Goal: Task Accomplishment & Management: Use online tool/utility

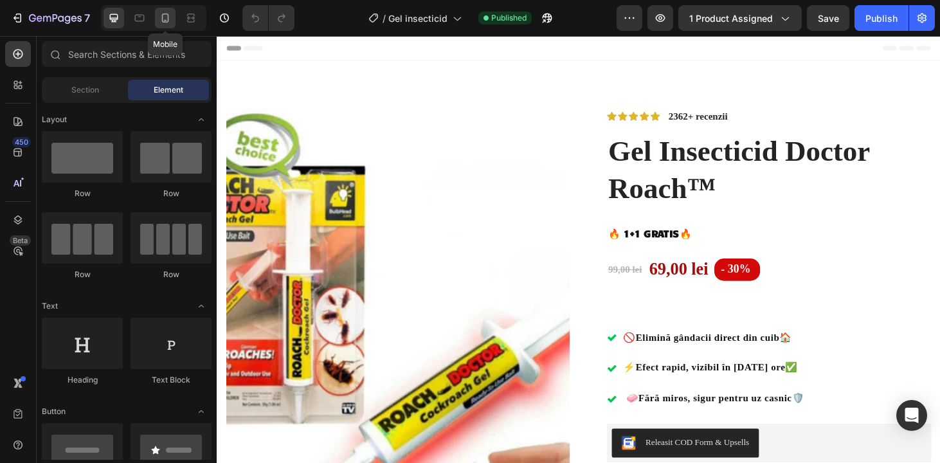
click at [162, 17] on icon at bounding box center [165, 18] width 7 height 9
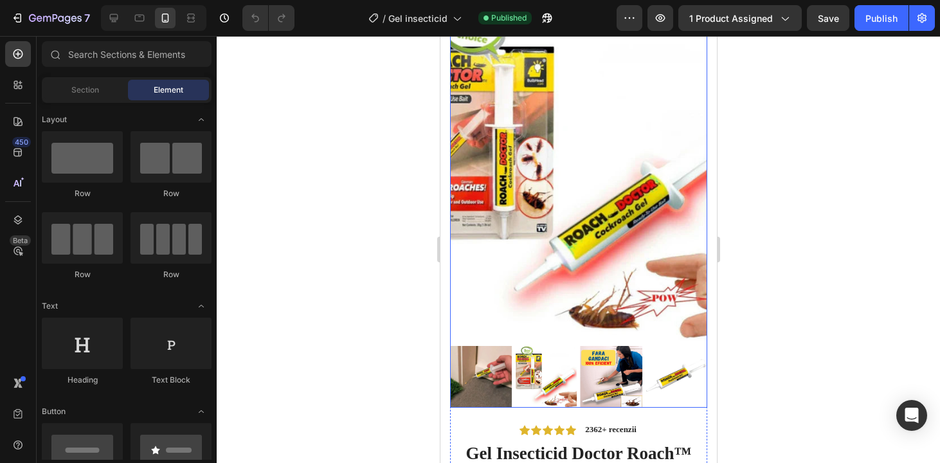
scroll to position [78, 0]
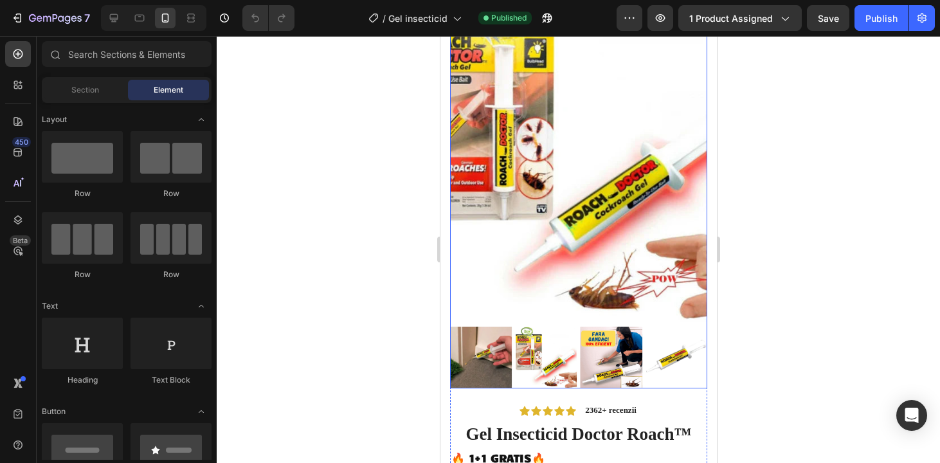
click at [488, 234] on img at bounding box center [578, 153] width 257 height 337
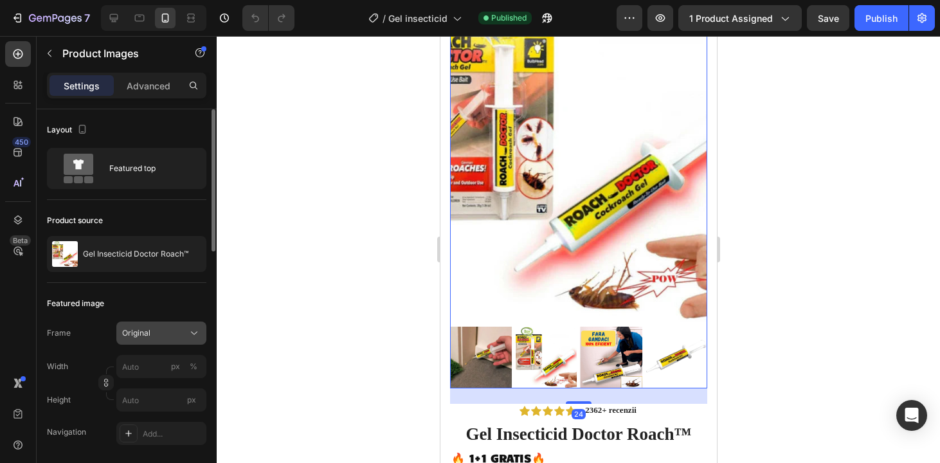
click at [165, 324] on button "Original" at bounding box center [161, 333] width 90 height 23
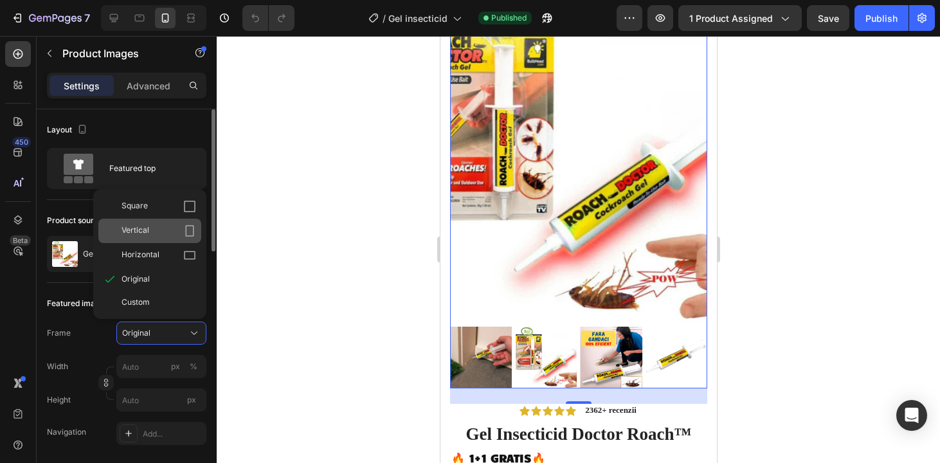
click at [173, 222] on div "Vertical" at bounding box center [149, 231] width 103 height 24
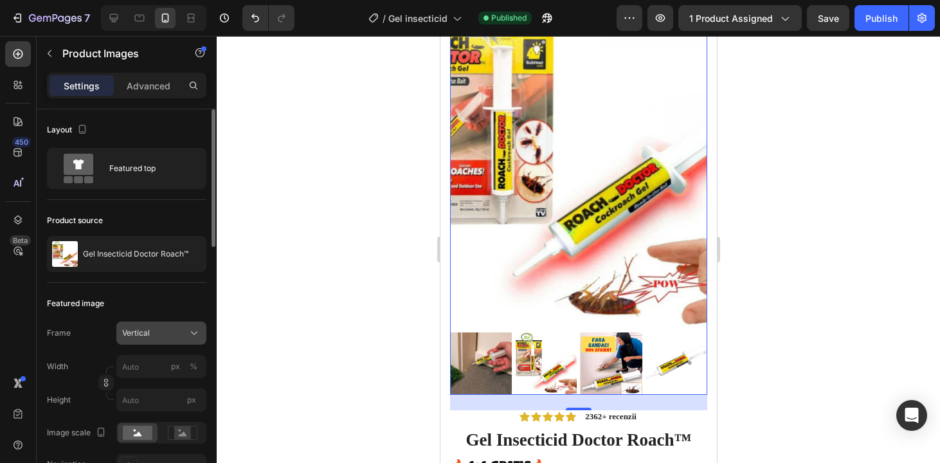
click at [182, 335] on div "Vertical" at bounding box center [153, 333] width 63 height 12
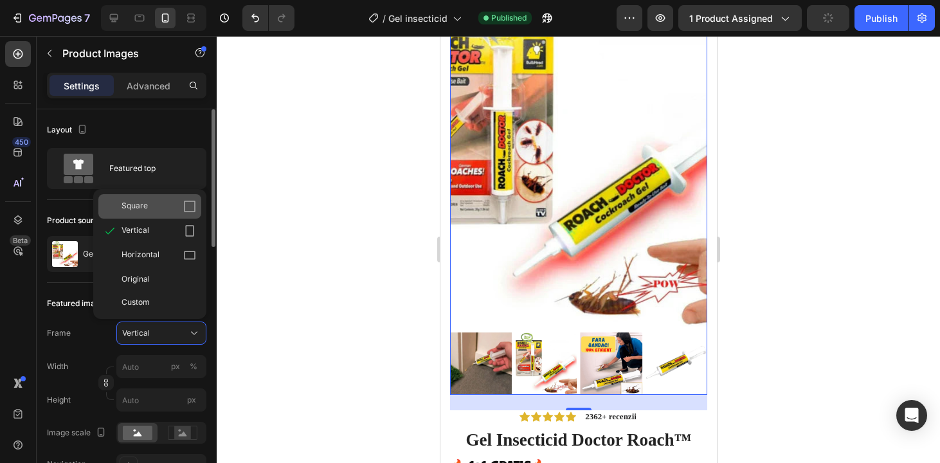
click at [186, 212] on icon at bounding box center [189, 206] width 13 height 13
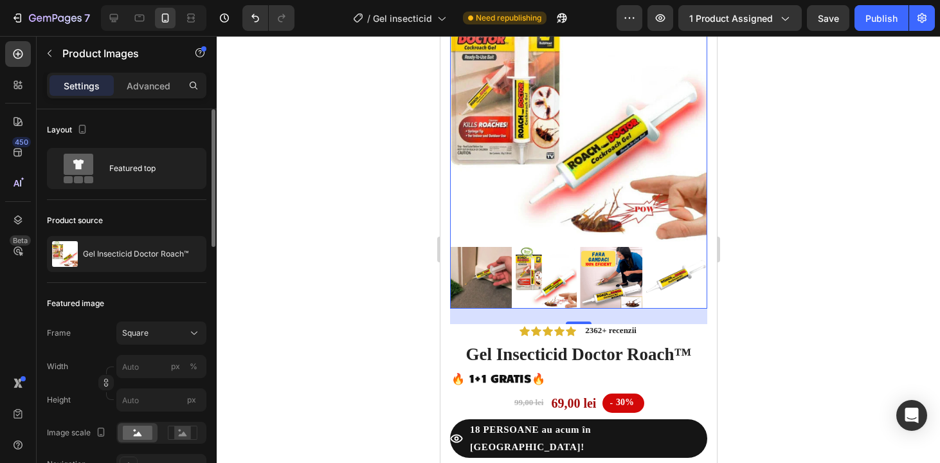
click at [836, 247] on div at bounding box center [579, 249] width 724 height 427
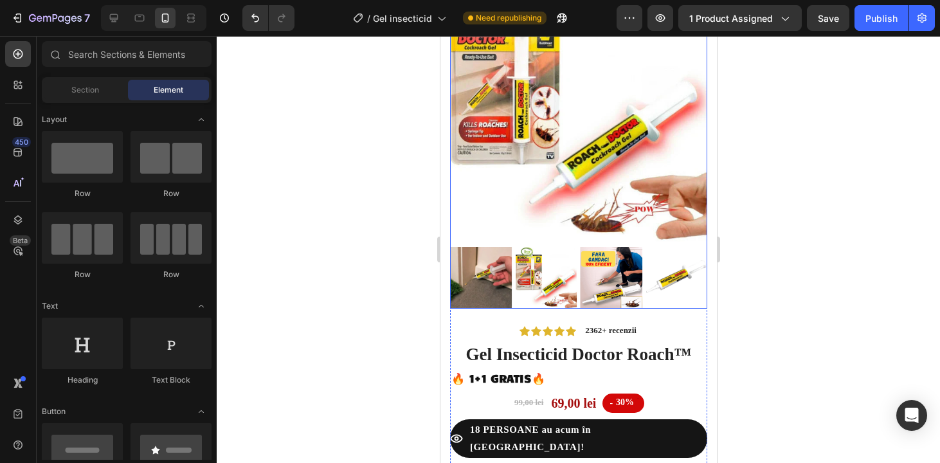
scroll to position [0, 0]
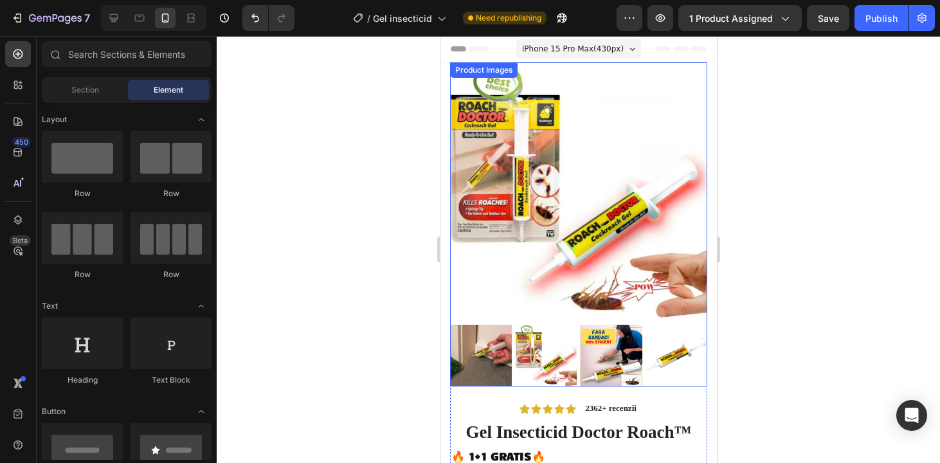
click at [598, 370] on img at bounding box center [611, 356] width 62 height 62
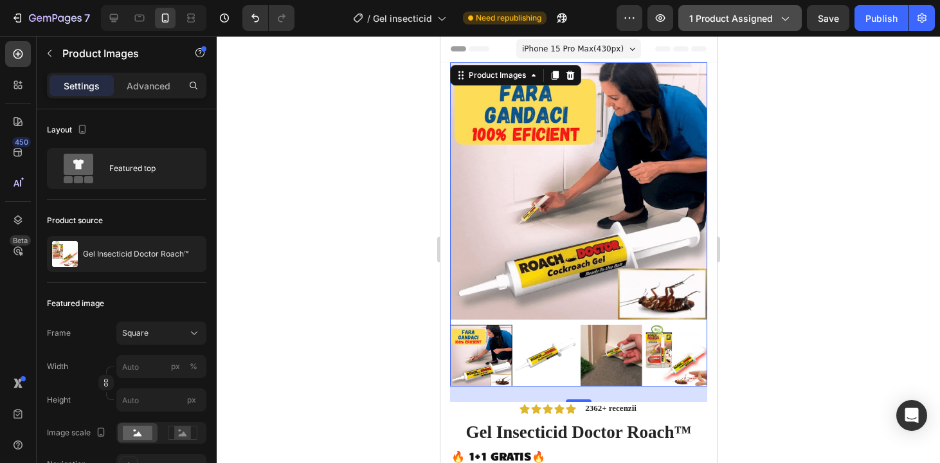
click at [782, 21] on icon "button" at bounding box center [784, 18] width 13 height 13
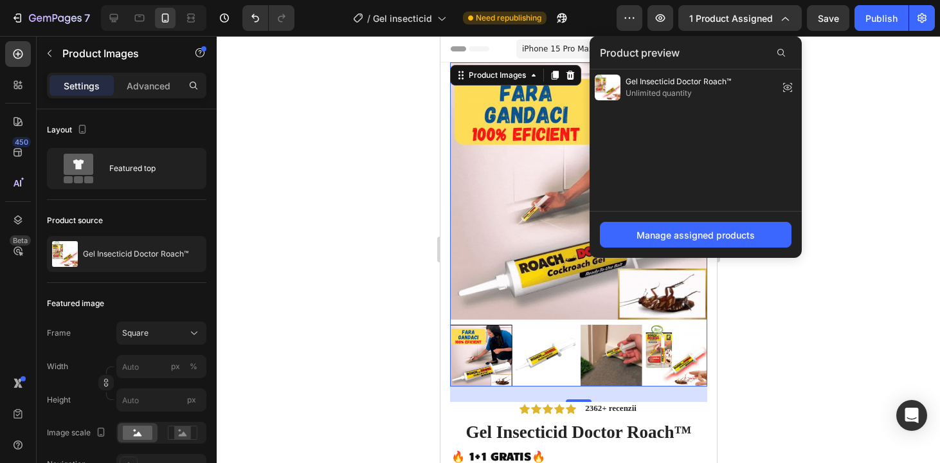
click at [822, 191] on div at bounding box center [579, 249] width 724 height 427
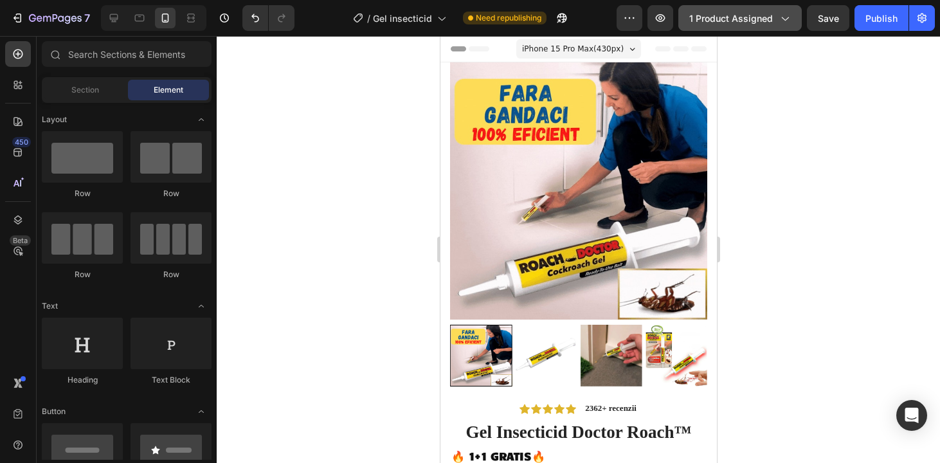
click at [780, 19] on icon "button" at bounding box center [784, 18] width 13 height 13
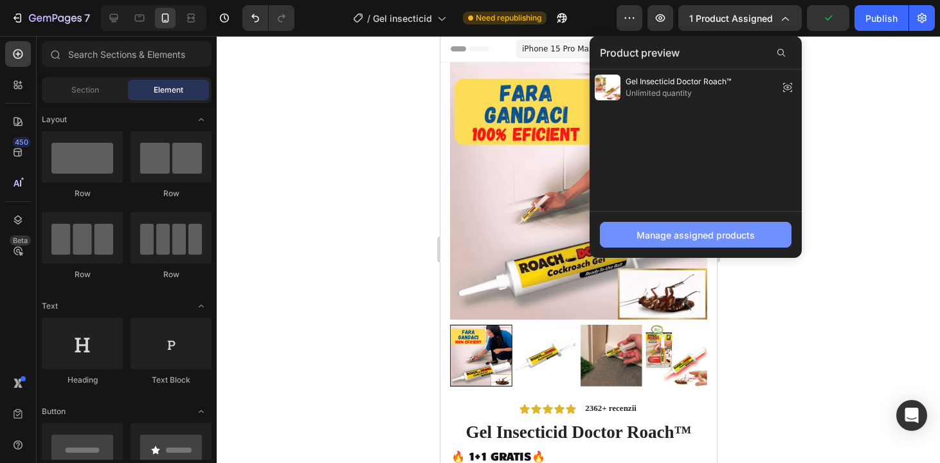
click at [708, 237] on div "Manage assigned products" at bounding box center [696, 235] width 118 height 14
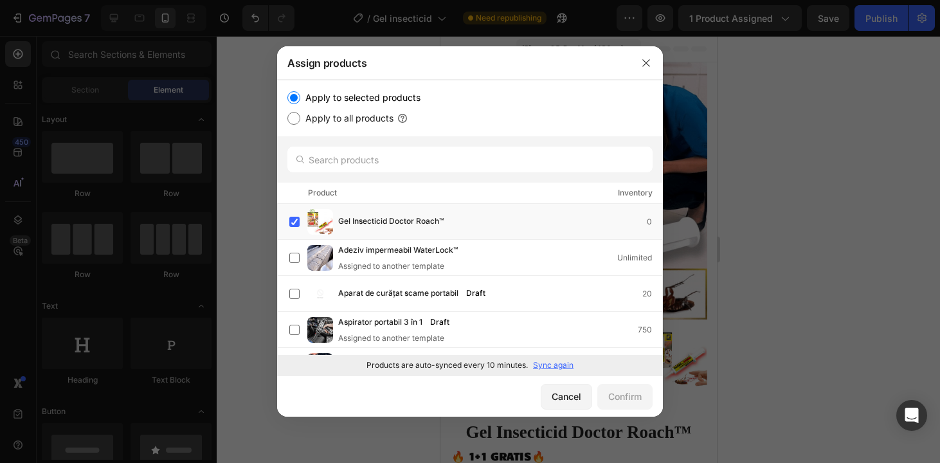
click at [565, 371] on div "Products are auto-synced every 10 minutes. Sync again" at bounding box center [470, 365] width 386 height 21
click at [565, 369] on p "Sync again" at bounding box center [553, 366] width 41 height 12
drag, startPoint x: 659, startPoint y: 227, endPoint x: 661, endPoint y: 212, distance: 15.6
click at [554, 388] on button "Cancel" at bounding box center [566, 397] width 51 height 26
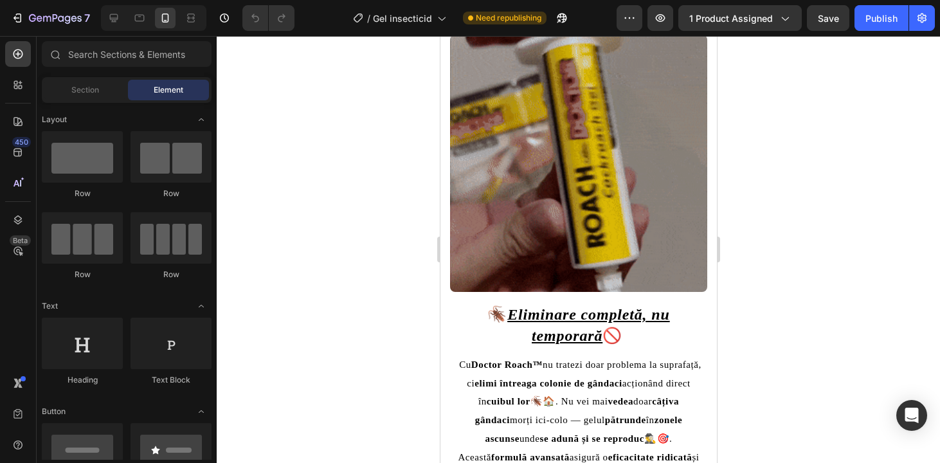
scroll to position [792, 0]
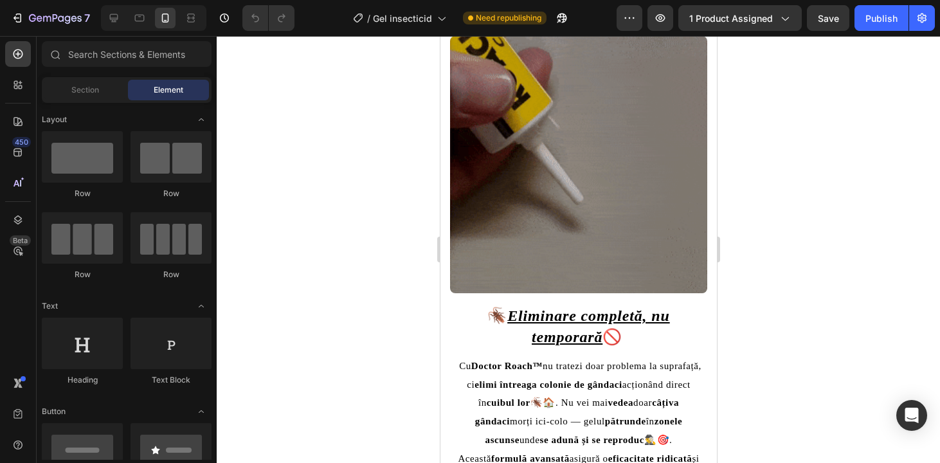
click at [599, 262] on img at bounding box center [578, 164] width 257 height 257
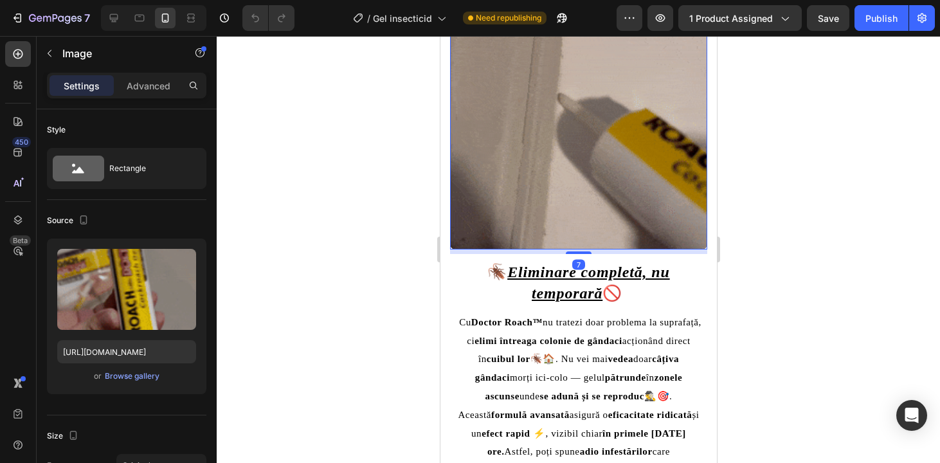
scroll to position [883, 0]
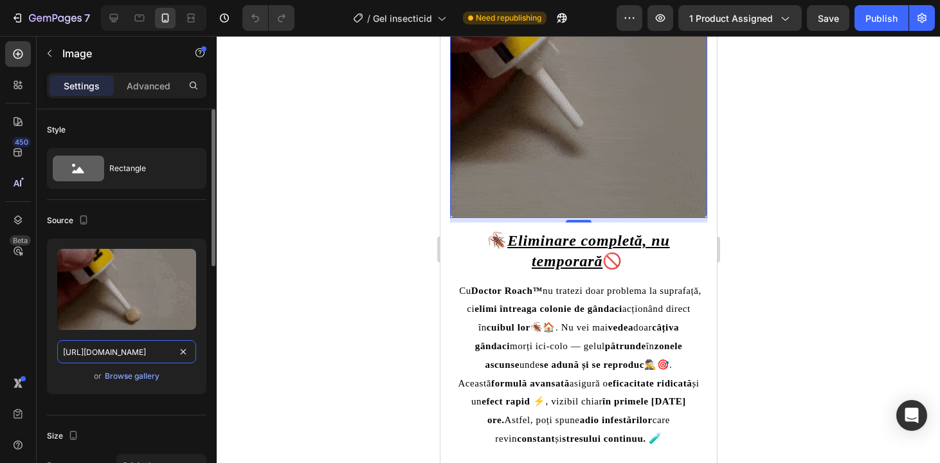
click at [145, 352] on input "https://cdn.shopify.com/s/files/1/0843/5836/5532/files/gempages_529920570603602…" at bounding box center [126, 351] width 139 height 23
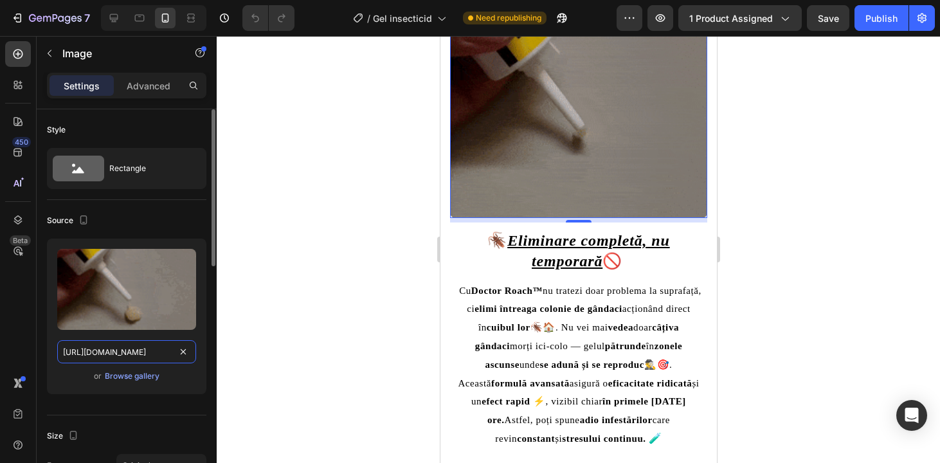
click at [145, 352] on input "https://cdn.shopify.com/s/files/1/0843/5836/5532/files/gempages_529920570603602…" at bounding box center [126, 351] width 139 height 23
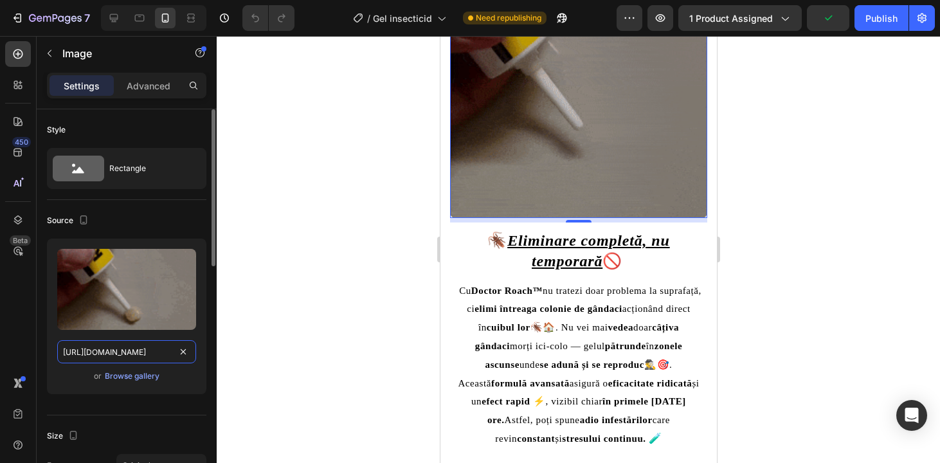
click at [145, 351] on input "https://cdn.shopify.com/s/files/1/0843/5836/5532/files/gempages_529920570603602…" at bounding box center [126, 351] width 139 height 23
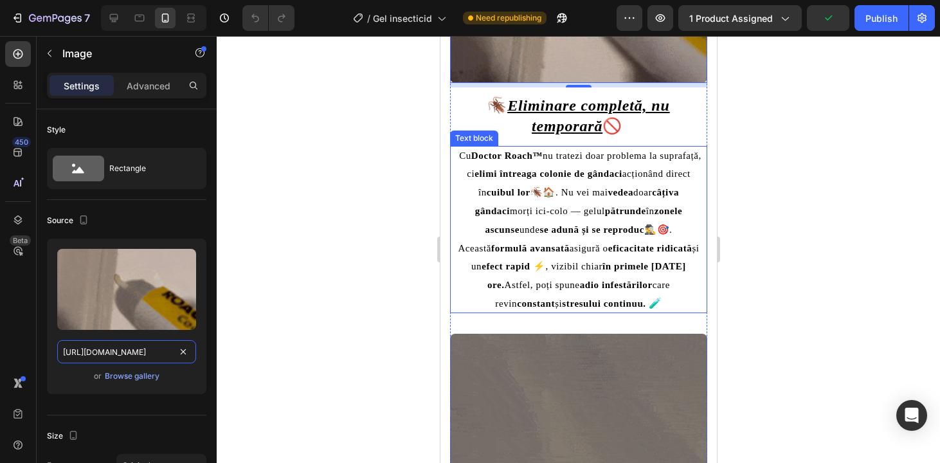
scroll to position [1211, 0]
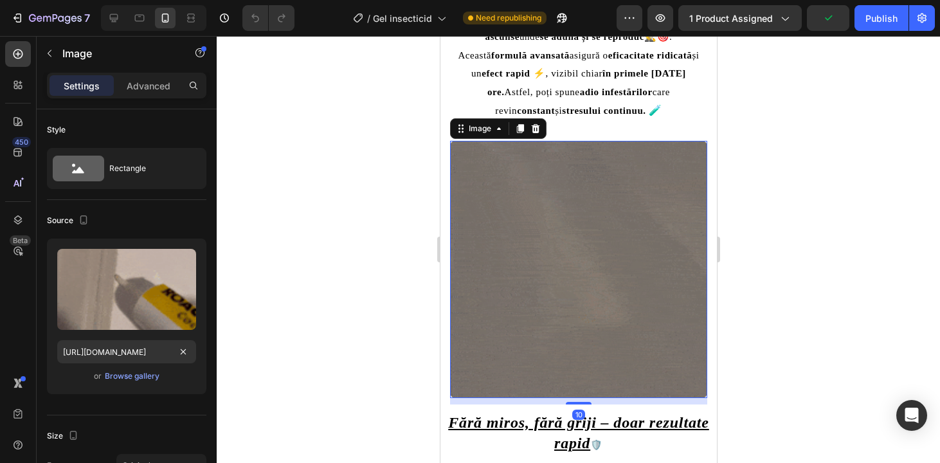
click at [596, 351] on img at bounding box center [578, 269] width 257 height 257
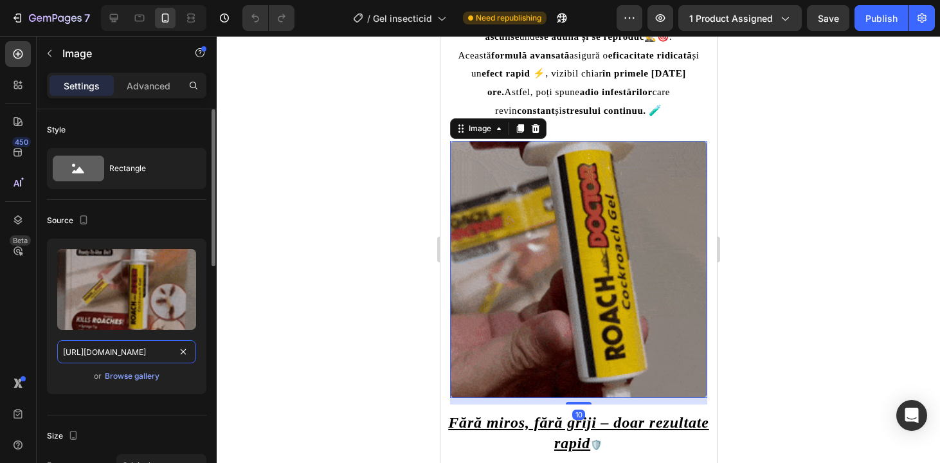
click at [87, 347] on input "https://cdn.shopify.com/s/files/1/0843/5836/5532/files/gempages_529920570603602…" at bounding box center [126, 351] width 139 height 23
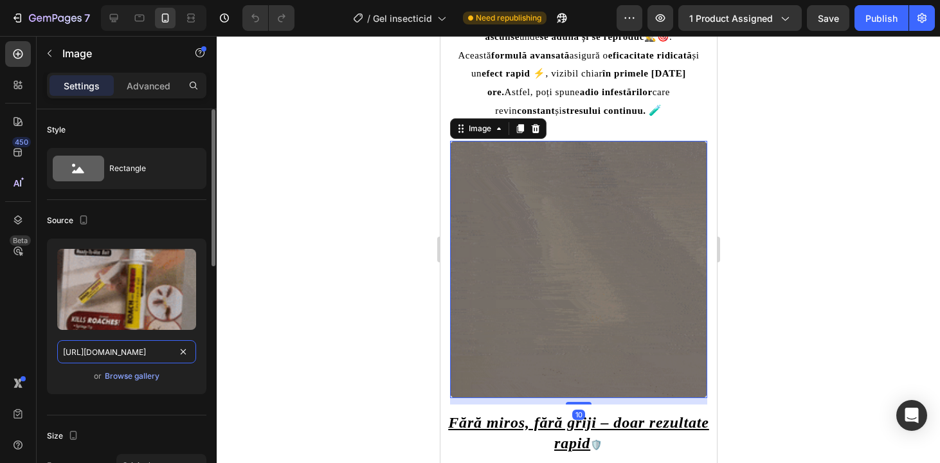
click at [87, 347] on input "https://cdn.shopify.com/s/files/1/0843/5836/5532/files/gempages_529920570603602…" at bounding box center [126, 351] width 139 height 23
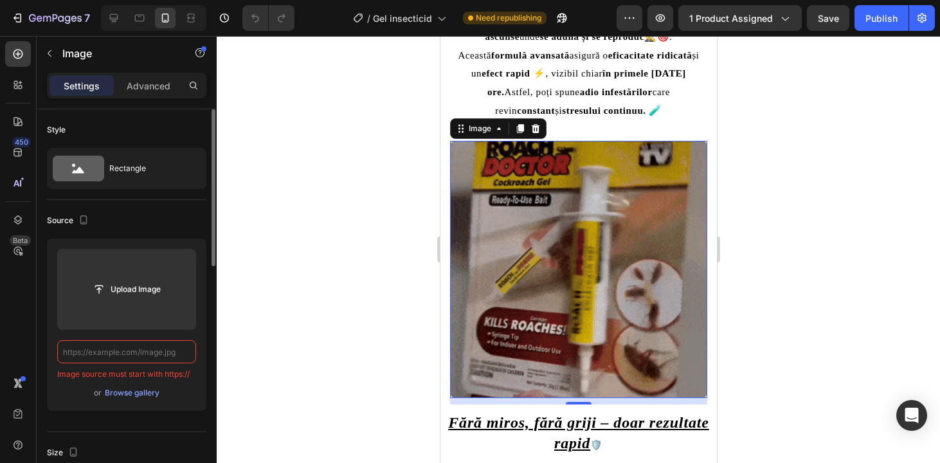
paste input "https://cdn.shopify.com/s/files/1/0843/5836/5532/files/gempages_529920570603602…"
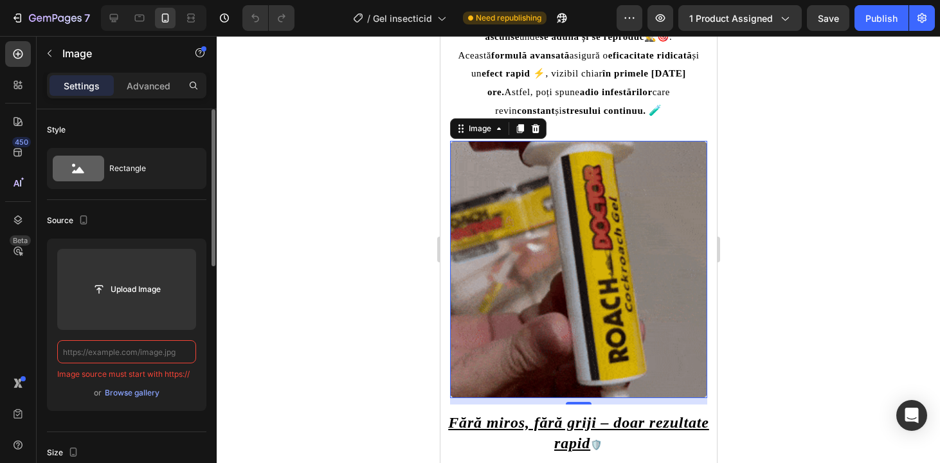
type input "https://cdn.shopify.com/s/files/1/0843/5836/5532/files/gempages_529920570603602…"
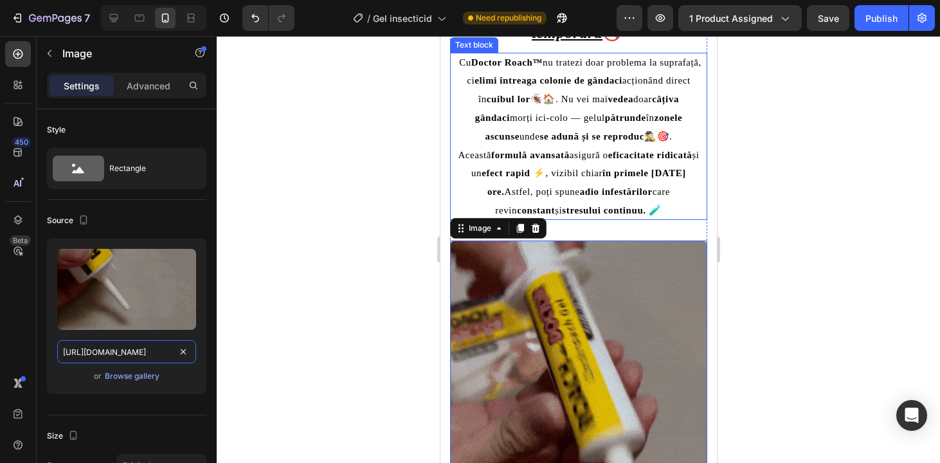
scroll to position [707, 0]
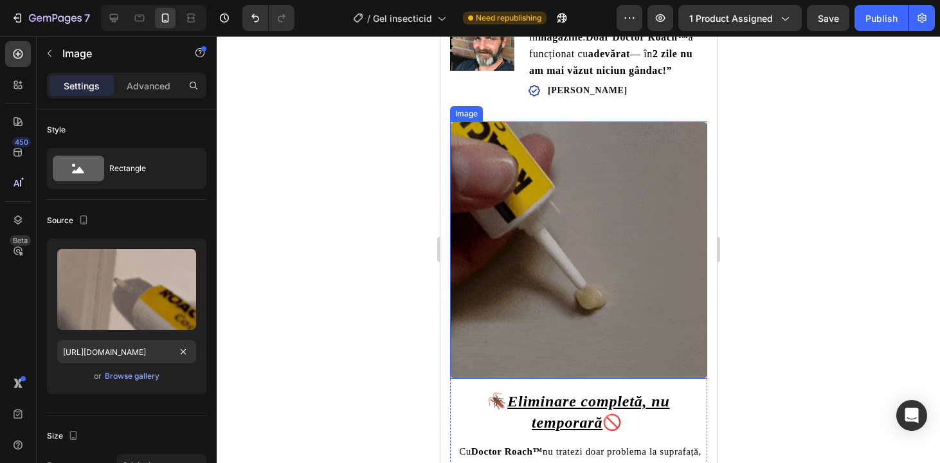
click at [551, 234] on img at bounding box center [578, 250] width 257 height 257
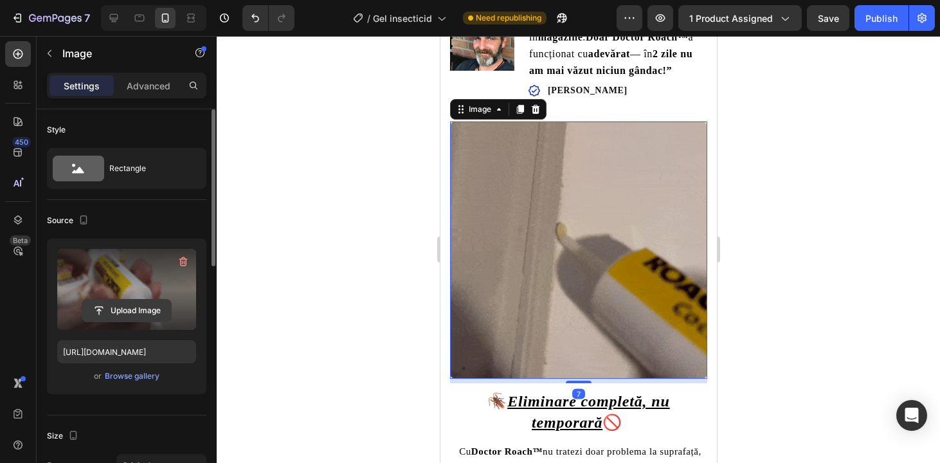
click at [113, 310] on input "file" at bounding box center [126, 311] width 89 height 22
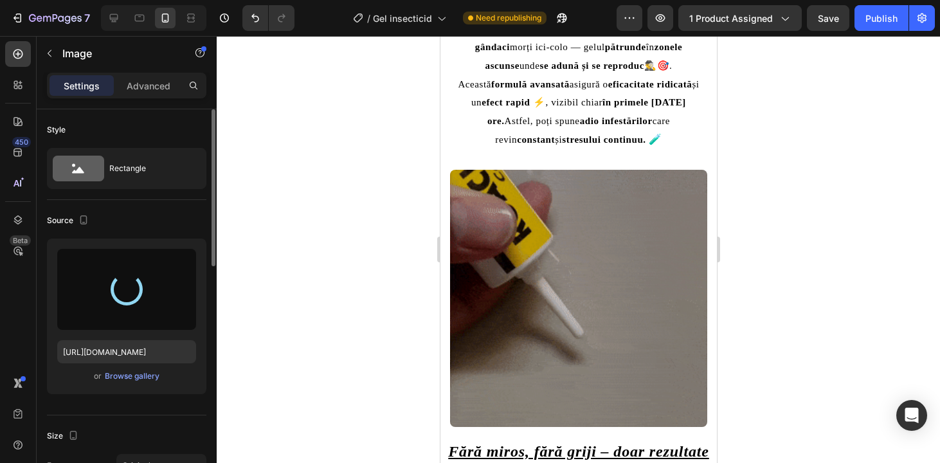
type input "https://cdn.shopify.com/s/files/1/0843/5836/5532/files/gempages_529920570603602…"
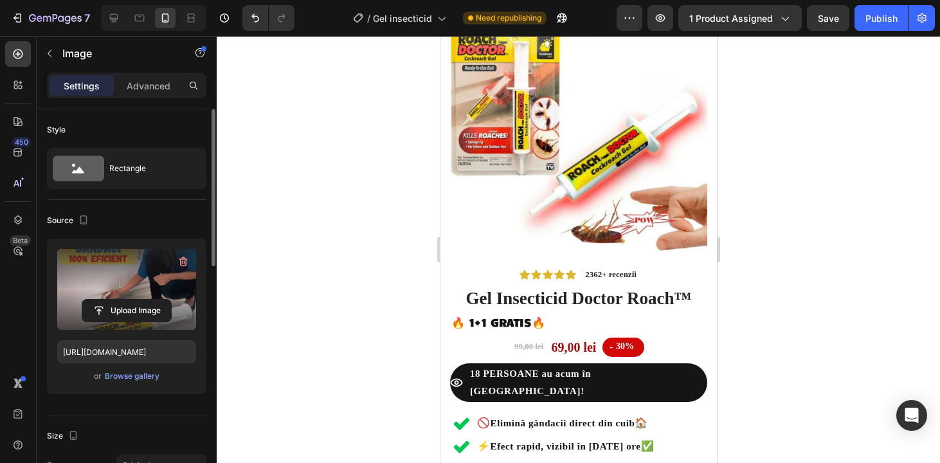
scroll to position [0, 0]
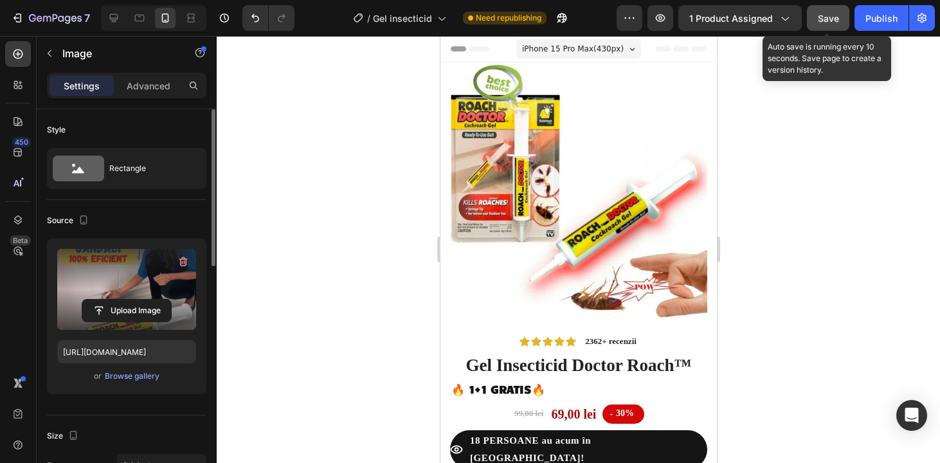
click at [829, 14] on span "Save" at bounding box center [828, 18] width 21 height 11
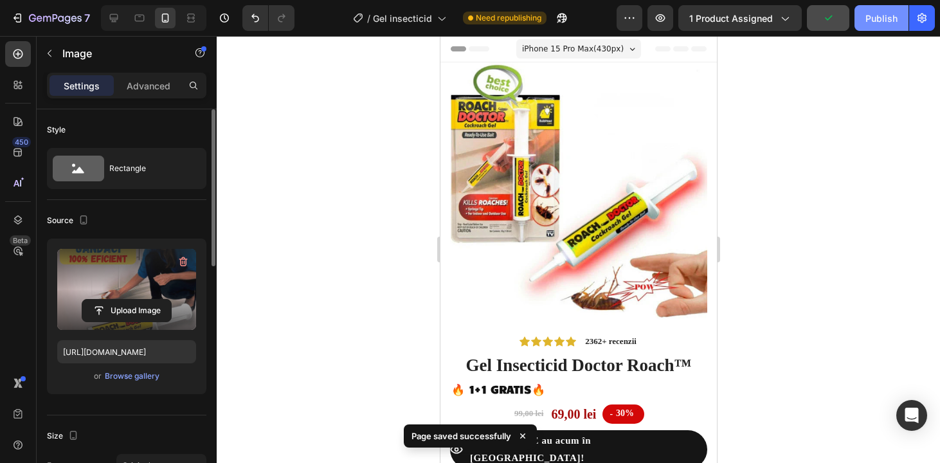
click at [894, 19] on div "Publish" at bounding box center [882, 19] width 32 height 14
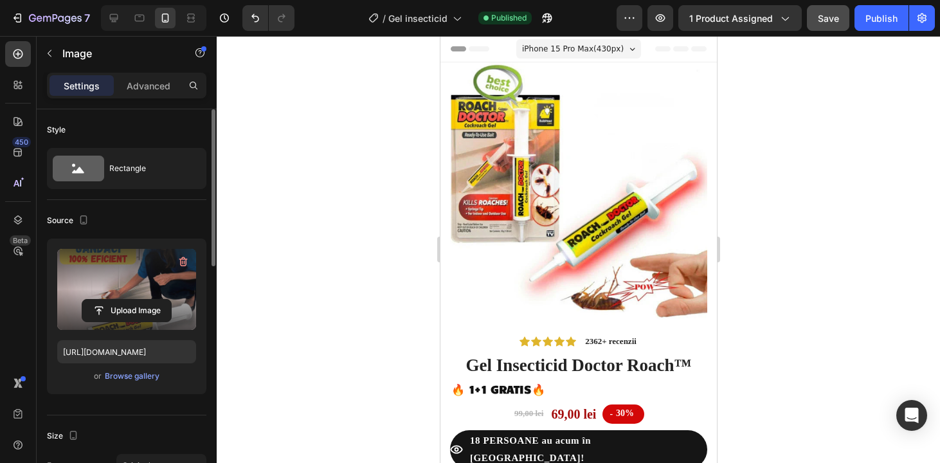
click at [895, 120] on div at bounding box center [579, 249] width 724 height 427
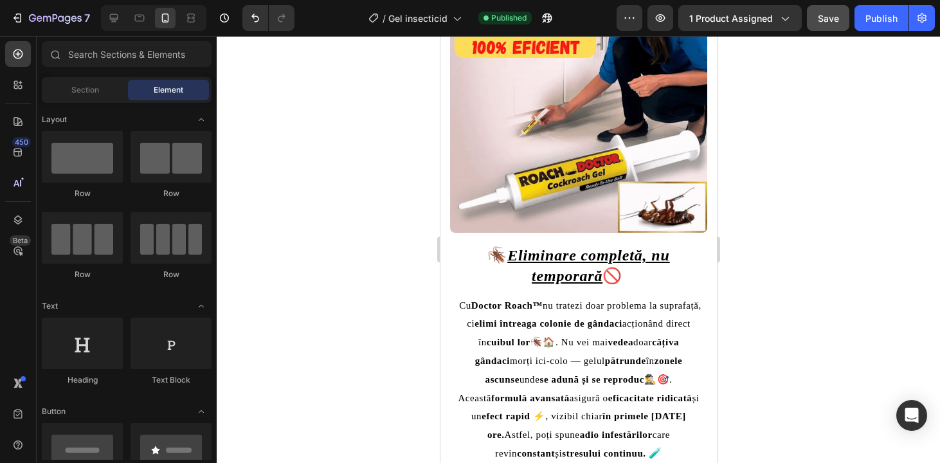
scroll to position [875, 0]
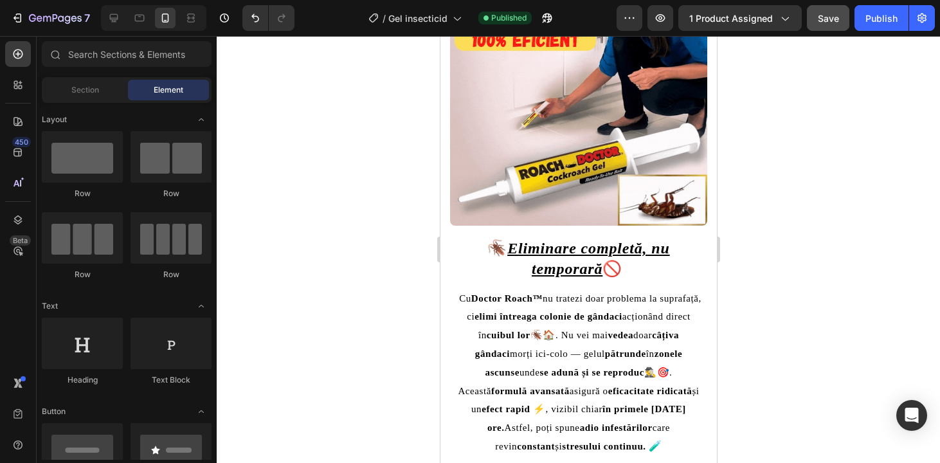
click at [559, 256] on u "Eliminare completă, nu temporară" at bounding box center [588, 258] width 163 height 37
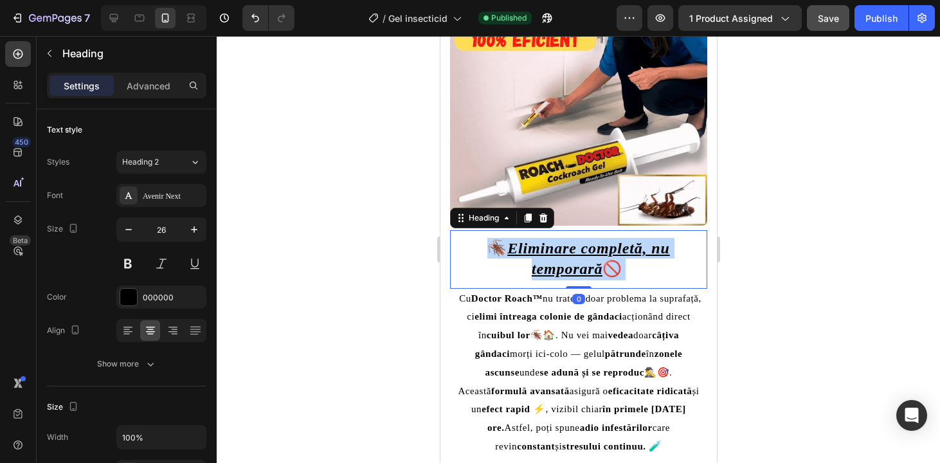
click at [559, 256] on u "Eliminare completă, nu temporară" at bounding box center [588, 258] width 163 height 37
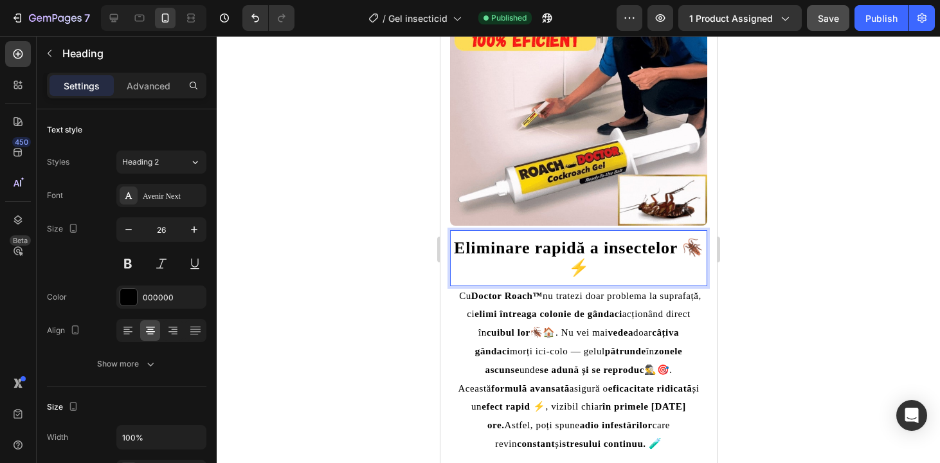
click at [612, 262] on p "Eliminare rapidă a insectelor 🪳⚡" at bounding box center [578, 258] width 255 height 40
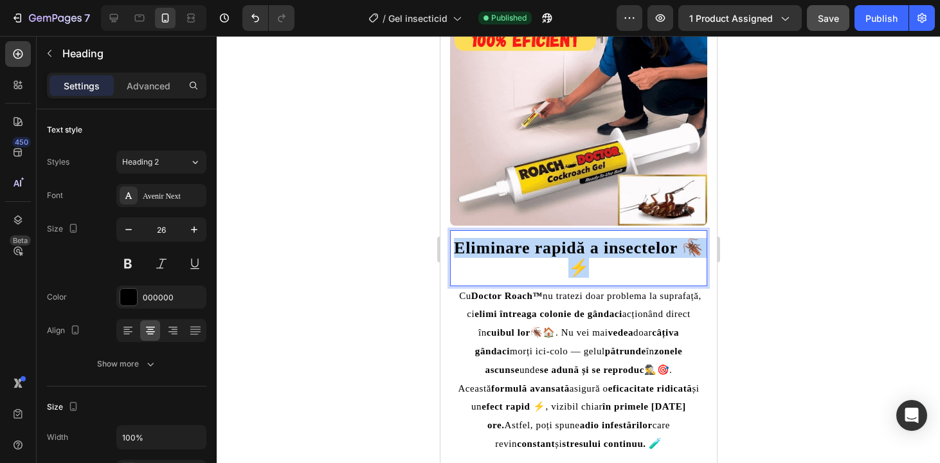
click at [612, 262] on p "Eliminare rapidă a insectelor 🪳⚡" at bounding box center [578, 258] width 255 height 40
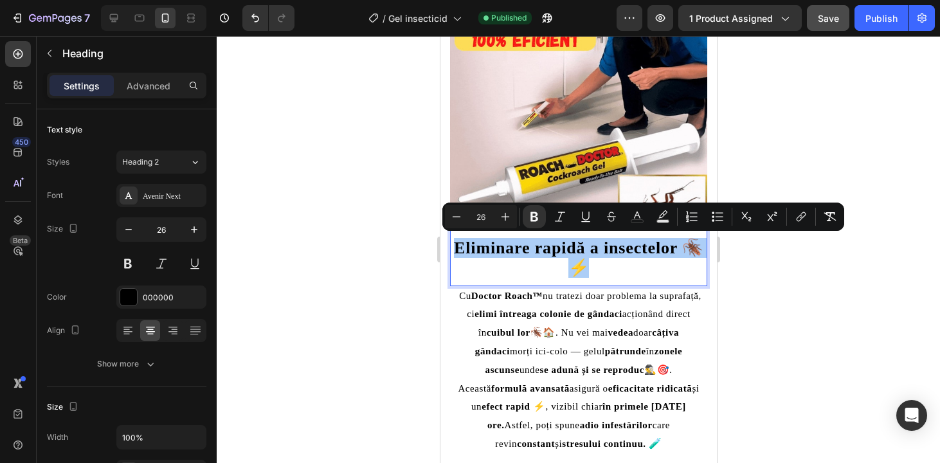
click at [777, 280] on div at bounding box center [579, 249] width 724 height 427
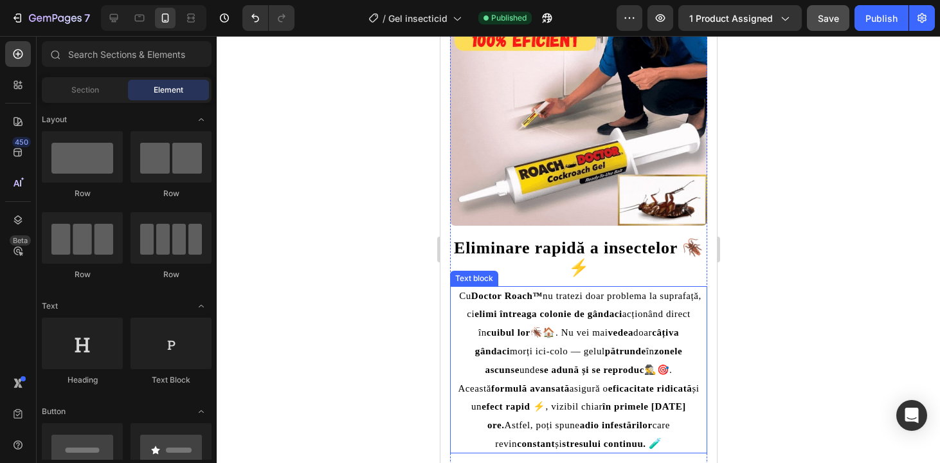
click at [622, 318] on strong "elimi întreaga colonie de gândaci" at bounding box center [548, 314] width 148 height 10
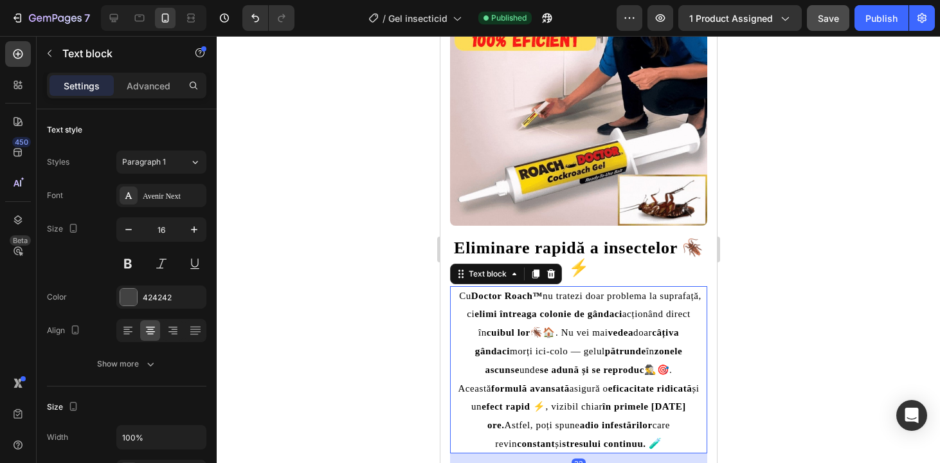
click at [622, 318] on strong "elimi întreaga colonie de gândaci" at bounding box center [548, 314] width 148 height 10
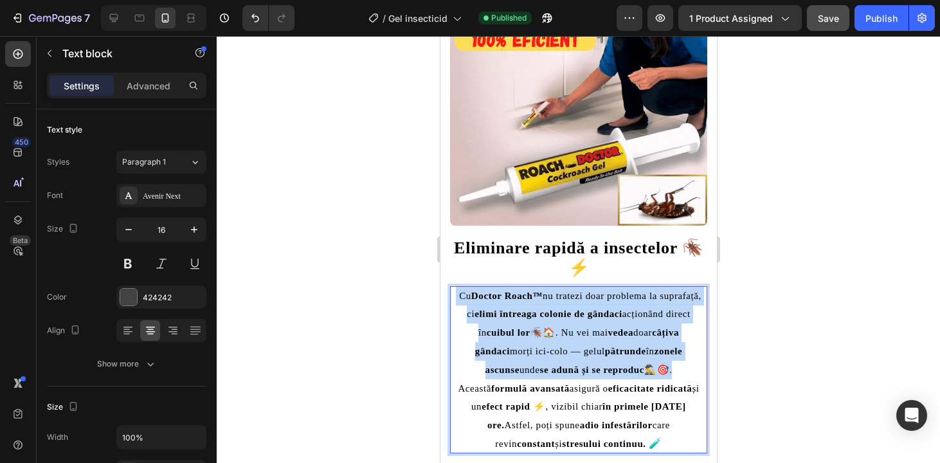
click at [622, 318] on strong "elimi întreaga colonie de gândaci" at bounding box center [548, 314] width 148 height 10
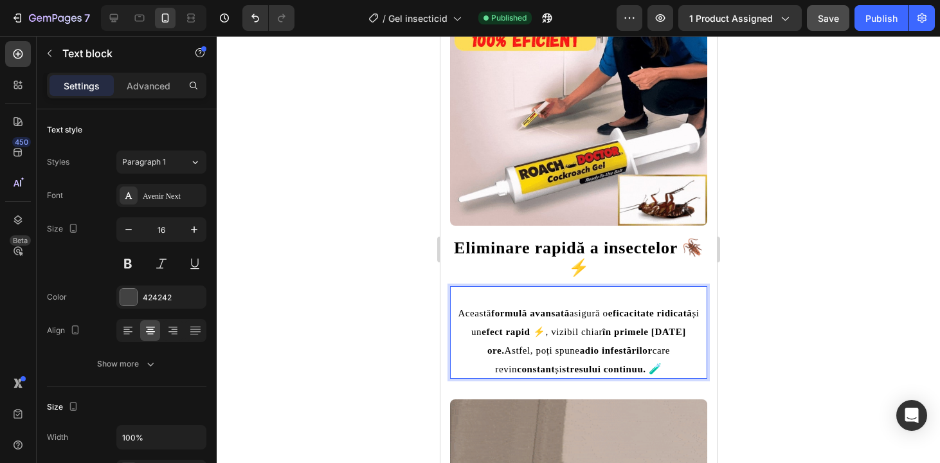
click at [621, 329] on span "Această formulă avansată asigură o eficacitate ridicată și un efect rapid ⚡ , v…" at bounding box center [577, 341] width 241 height 66
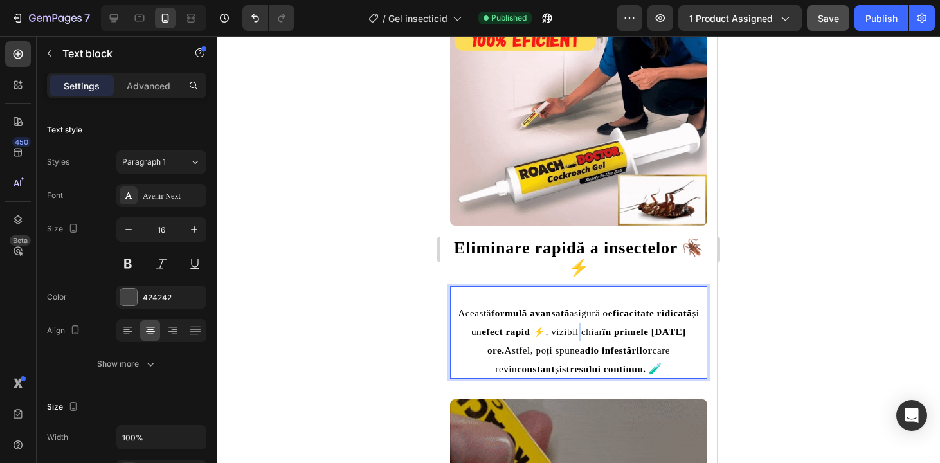
click at [621, 329] on span "Această formulă avansată asigură o eficacitate ridicată și un efect rapid ⚡ , v…" at bounding box center [577, 341] width 241 height 66
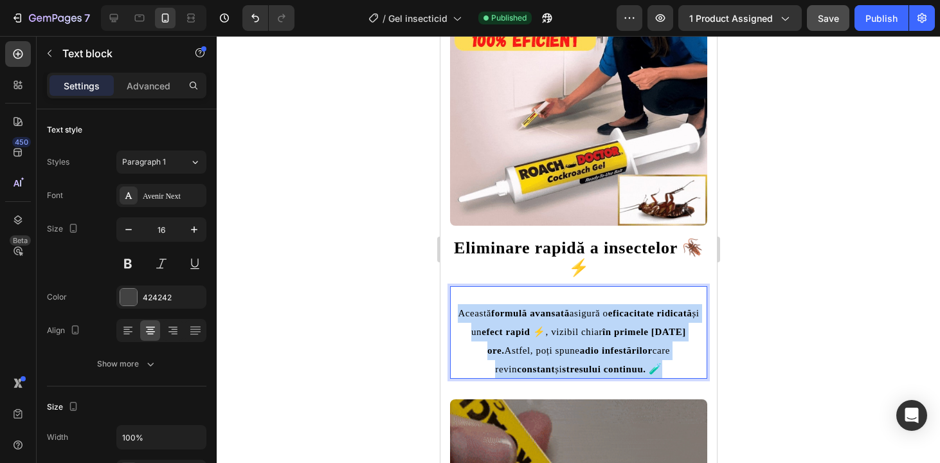
click at [621, 329] on span "Această formulă avansată asigură o eficacitate ridicată și un efect rapid ⚡ , v…" at bounding box center [577, 341] width 241 height 66
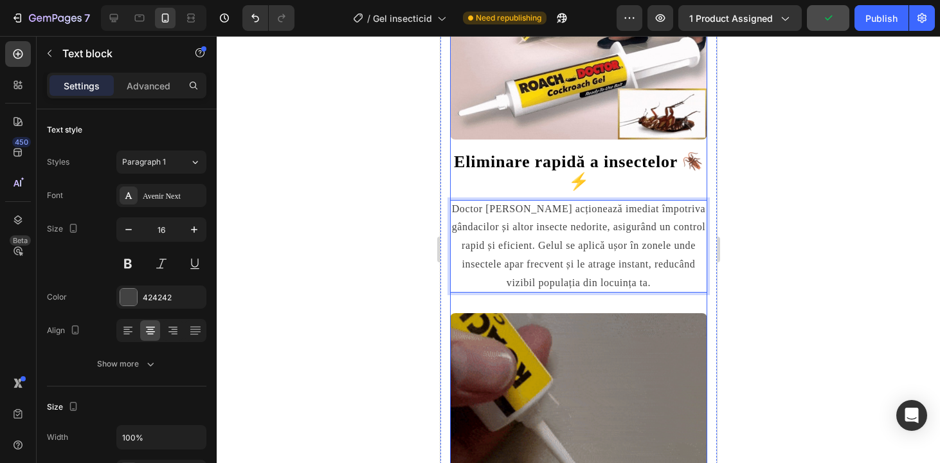
scroll to position [963, 0]
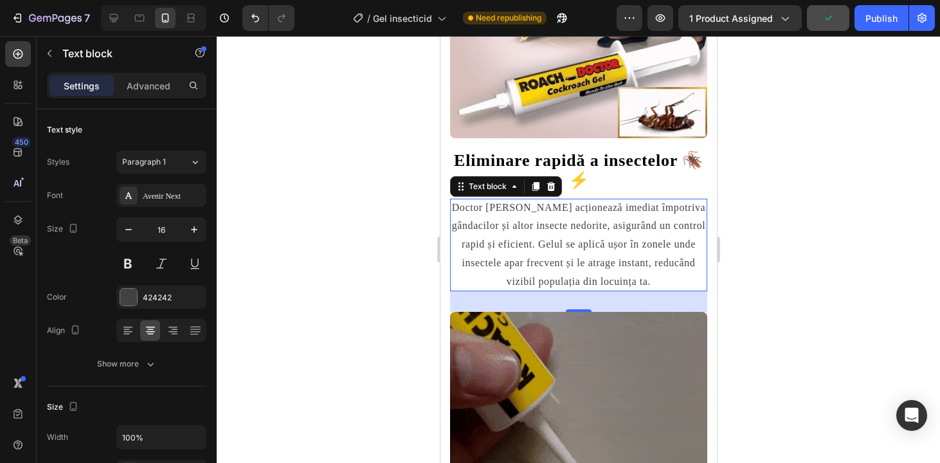
click at [831, 279] on div at bounding box center [579, 249] width 724 height 427
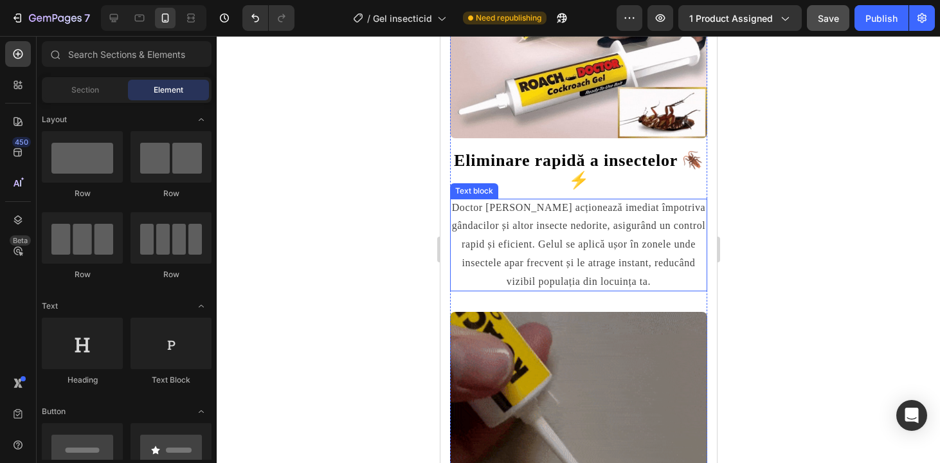
click at [578, 229] on p "Doctor Roach acționează imediat împotriva gândacilor și altor insecte nedorite,…" at bounding box center [578, 245] width 257 height 93
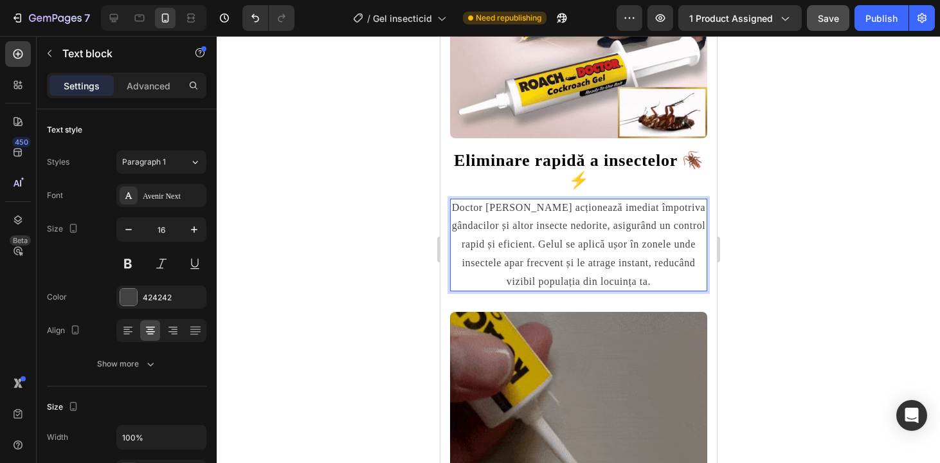
click at [578, 229] on p "Doctor Roach acționează imediat împotriva gândacilor și altor insecte nedorite,…" at bounding box center [578, 245] width 257 height 93
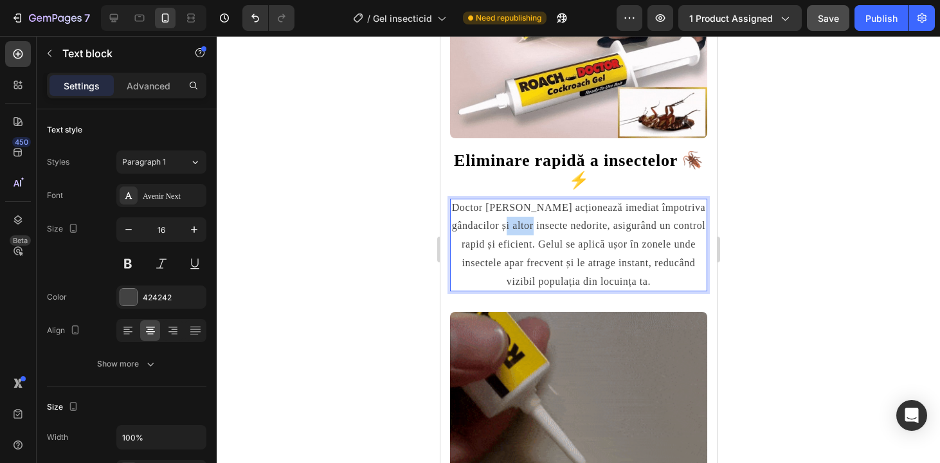
click at [578, 229] on p "Doctor Roach acționează imediat împotriva gândacilor și altor insecte nedorite,…" at bounding box center [578, 245] width 257 height 93
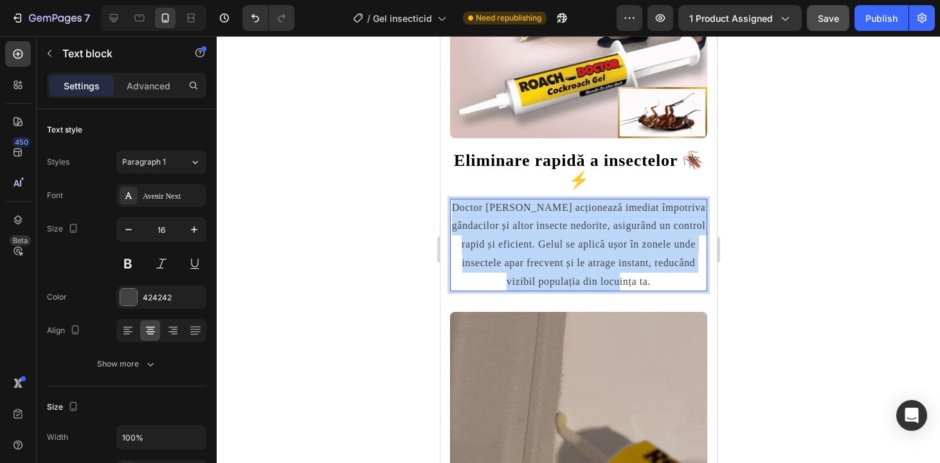
click at [578, 229] on p "Doctor Roach acționează imediat împotriva gândacilor și altor insecte nedorite,…" at bounding box center [578, 245] width 257 height 93
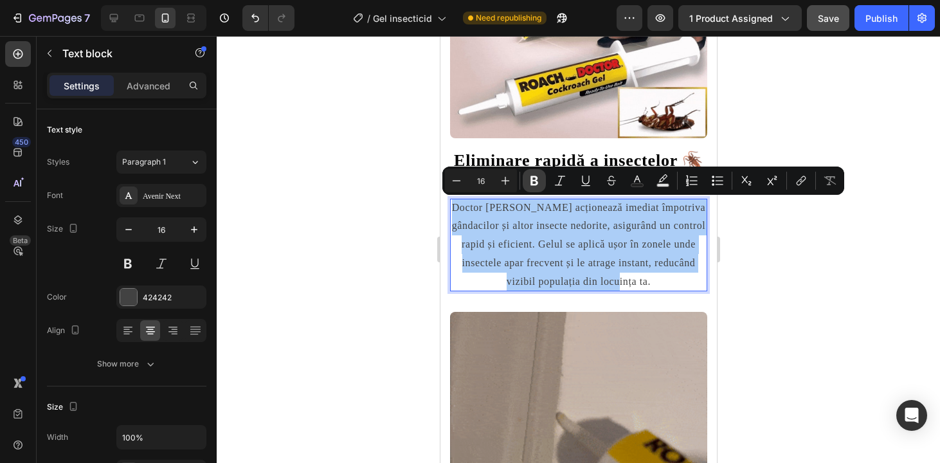
click at [539, 190] on button "Bold" at bounding box center [534, 180] width 23 height 23
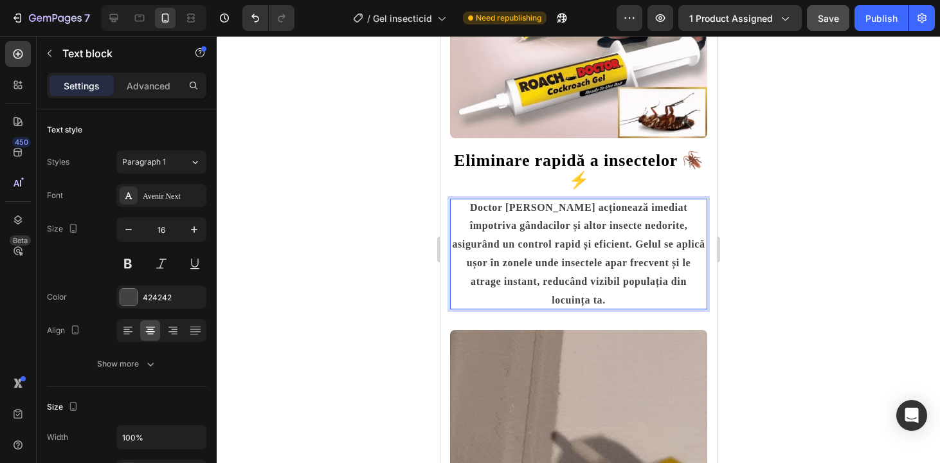
click at [866, 342] on div at bounding box center [579, 249] width 724 height 427
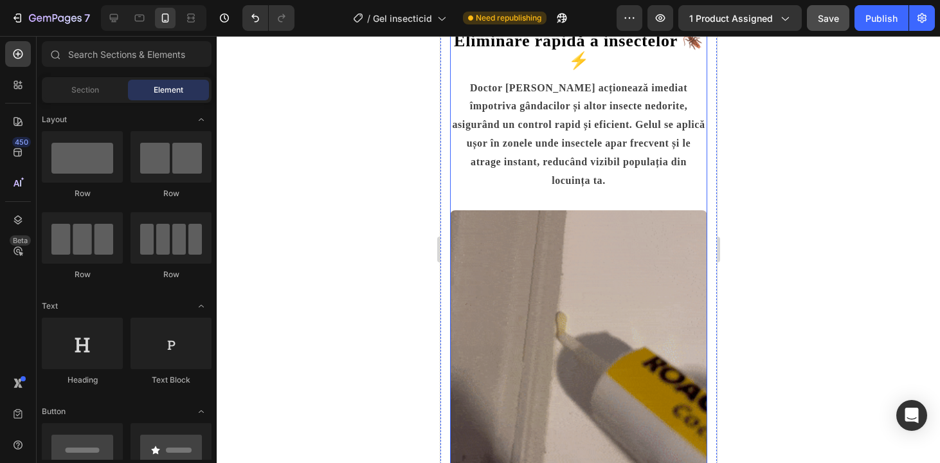
scroll to position [1100, 0]
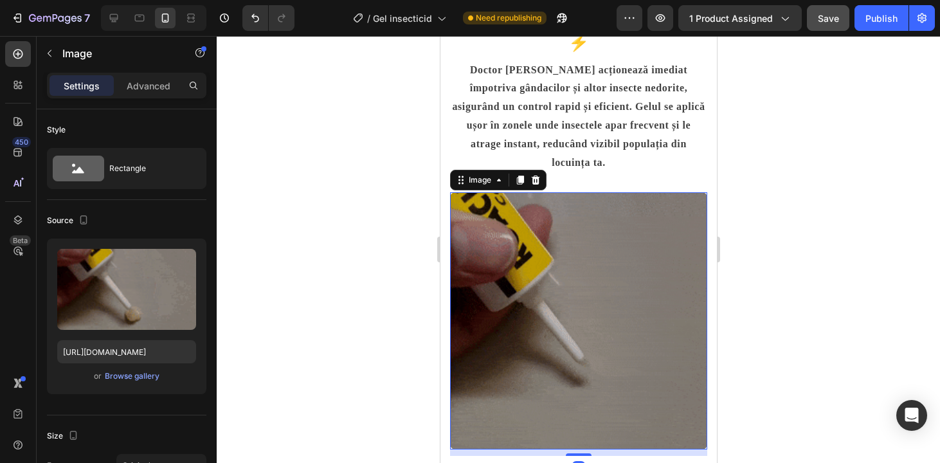
click at [576, 201] on img at bounding box center [578, 320] width 257 height 257
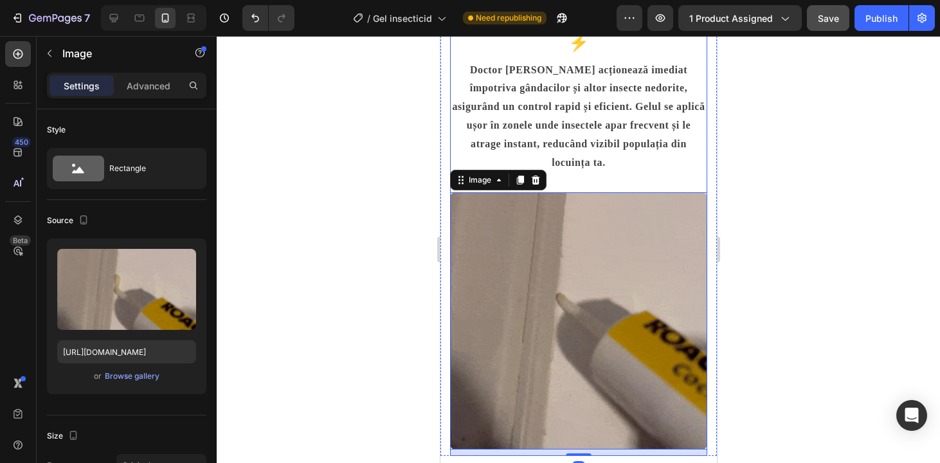
click at [576, 172] on div "Doctor Roach acționează imediat împotriva gândacilor și altor insecte nedorite,…" at bounding box center [578, 116] width 257 height 111
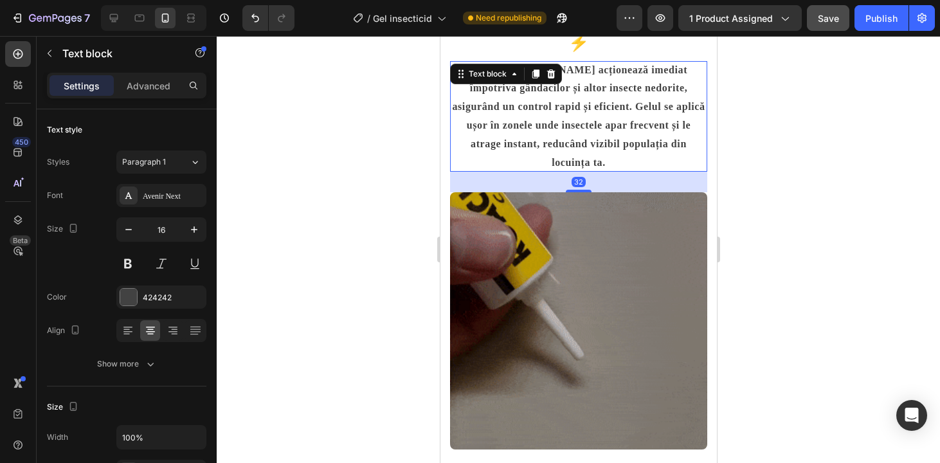
drag, startPoint x: 579, startPoint y: 188, endPoint x: 581, endPoint y: 179, distance: 9.1
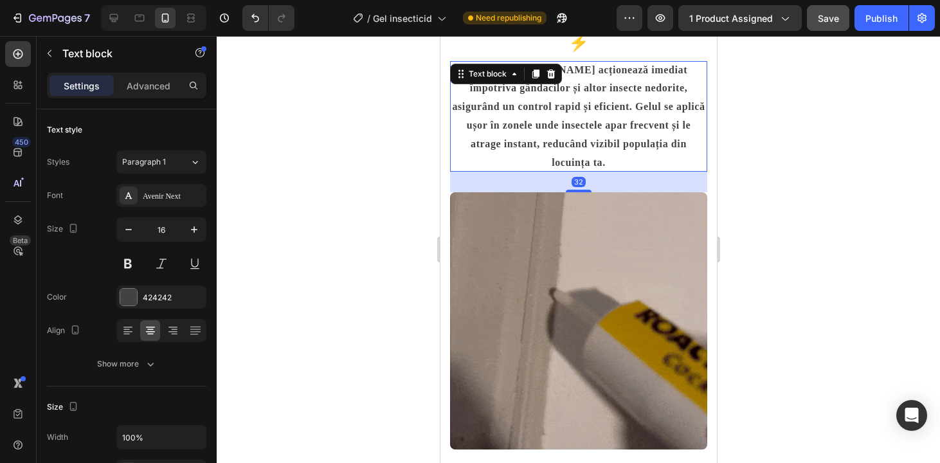
click at [581, 179] on div "32" at bounding box center [578, 182] width 257 height 21
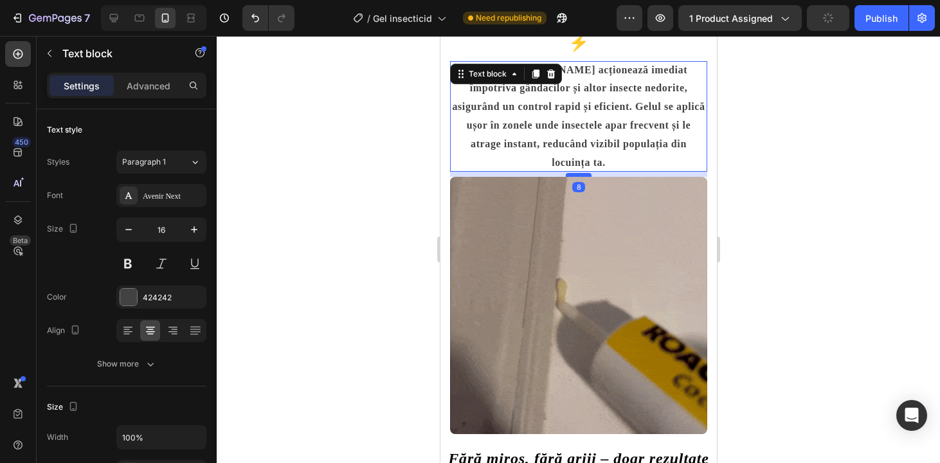
drag, startPoint x: 578, startPoint y: 190, endPoint x: 580, endPoint y: 174, distance: 15.6
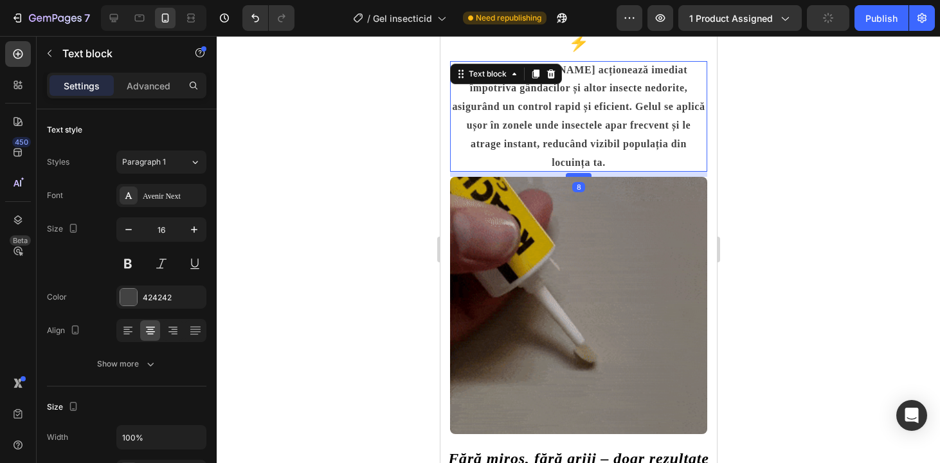
click at [580, 174] on div at bounding box center [578, 175] width 26 height 4
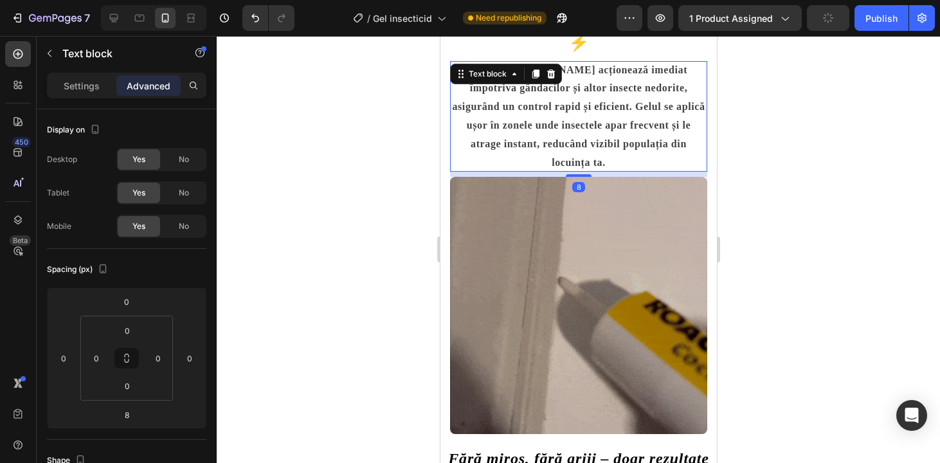
click at [836, 205] on div at bounding box center [579, 249] width 724 height 427
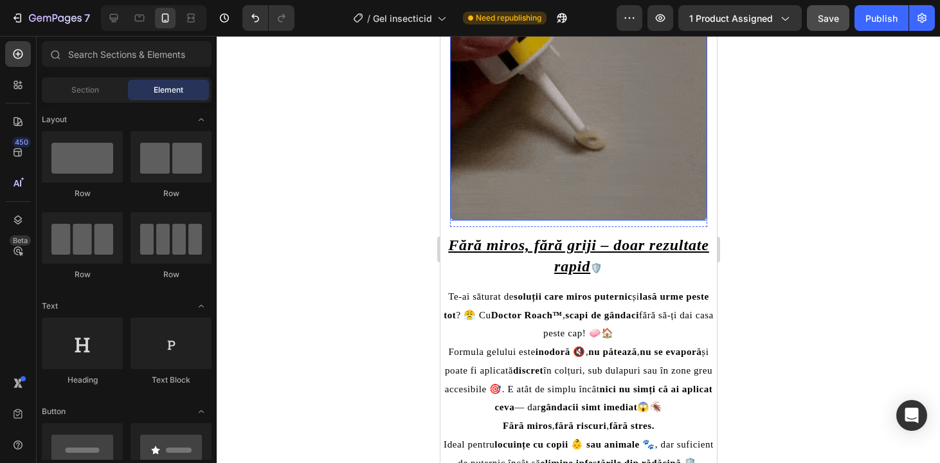
scroll to position [1349, 0]
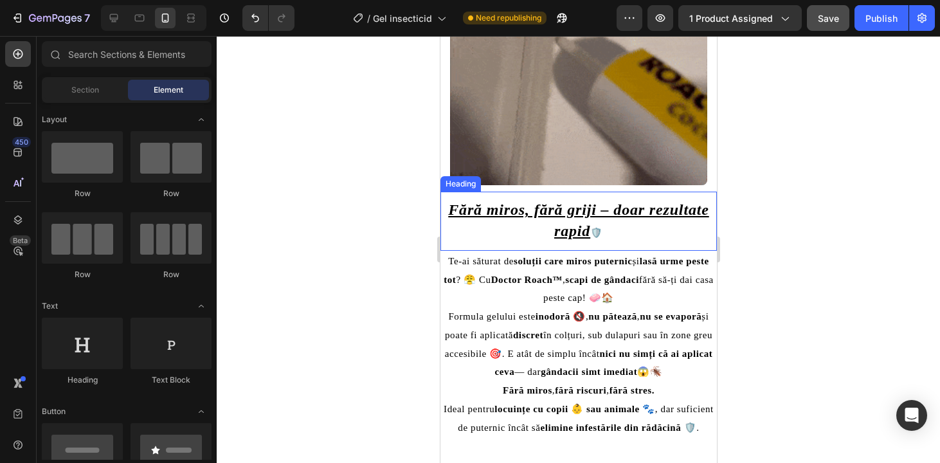
click at [602, 218] on u "Fără miros, fără griji – doar rezultate rapid" at bounding box center [578, 219] width 260 height 37
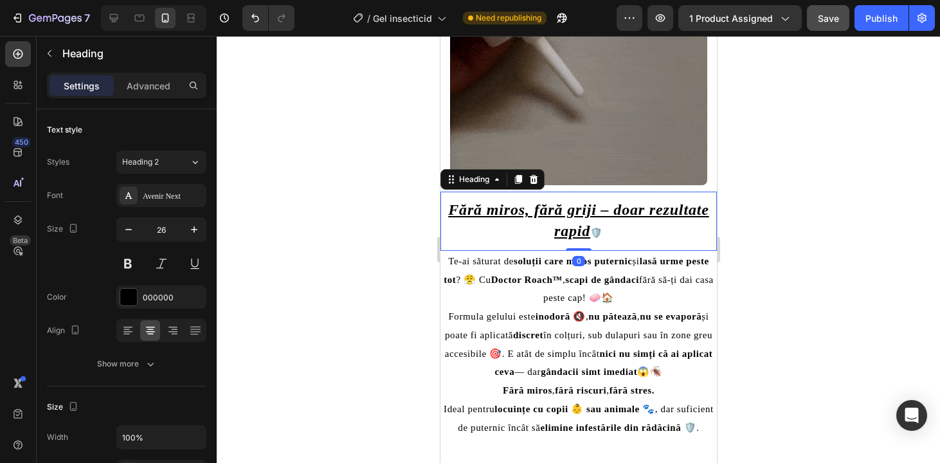
click at [602, 218] on u "Fără miros, fără griji – doar rezultate rapid" at bounding box center [578, 219] width 260 height 37
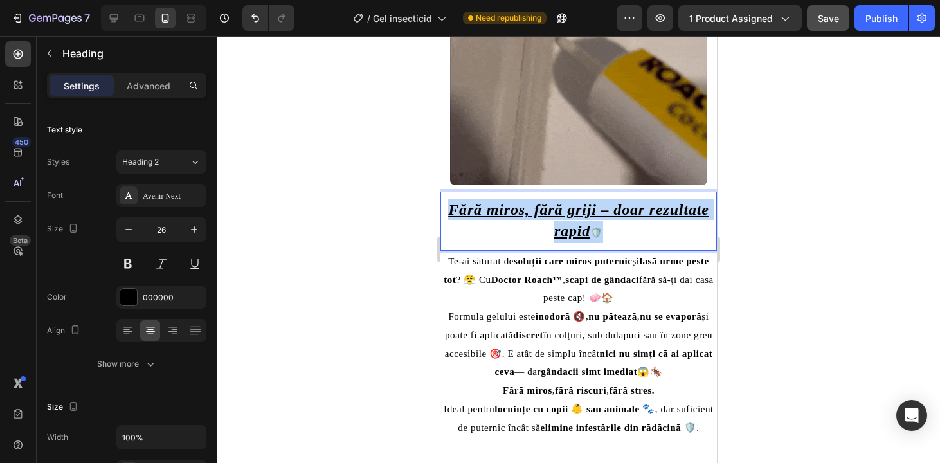
click at [602, 218] on u "Fără miros, fără griji – doar rezultate rapid" at bounding box center [578, 219] width 260 height 37
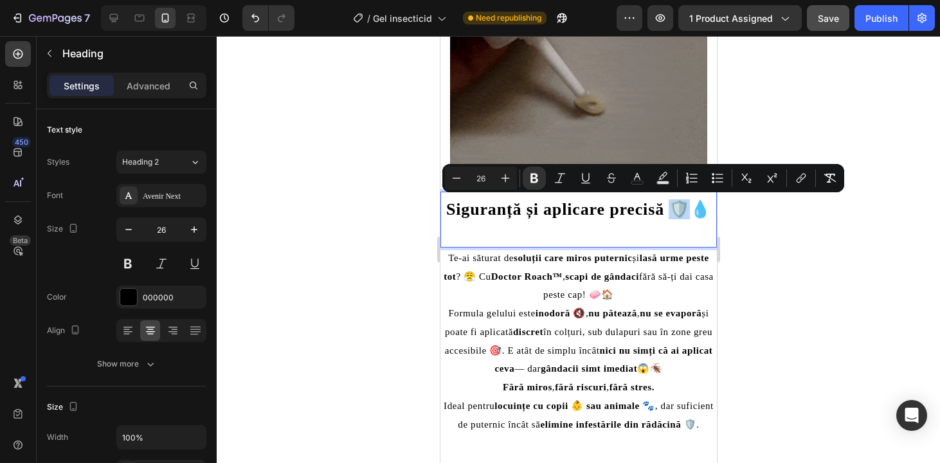
drag, startPoint x: 695, startPoint y: 212, endPoint x: 709, endPoint y: 212, distance: 13.5
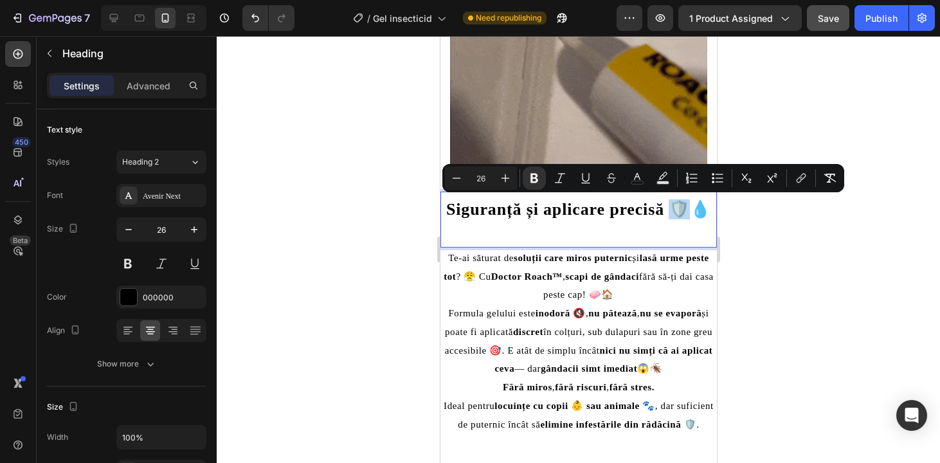
click at [709, 212] on strong "Siguranță și aplicare precisă 🛡️💧" at bounding box center [578, 209] width 265 height 19
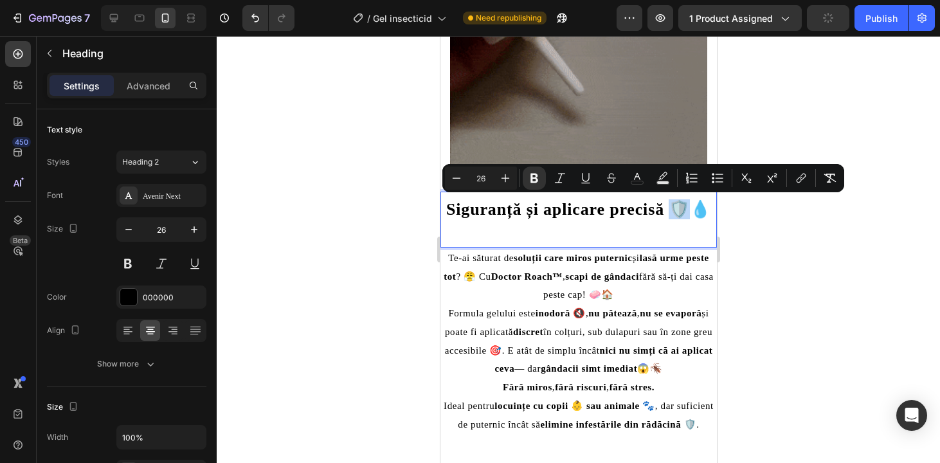
copy strong "🛡️💧"
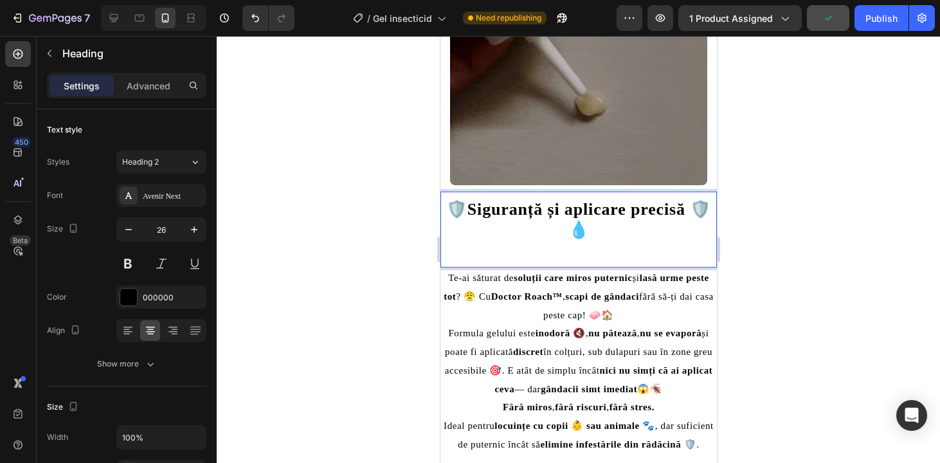
click at [578, 230] on strong "🛡️Siguranță și aplicare precisă 🛡️💧" at bounding box center [578, 219] width 265 height 39
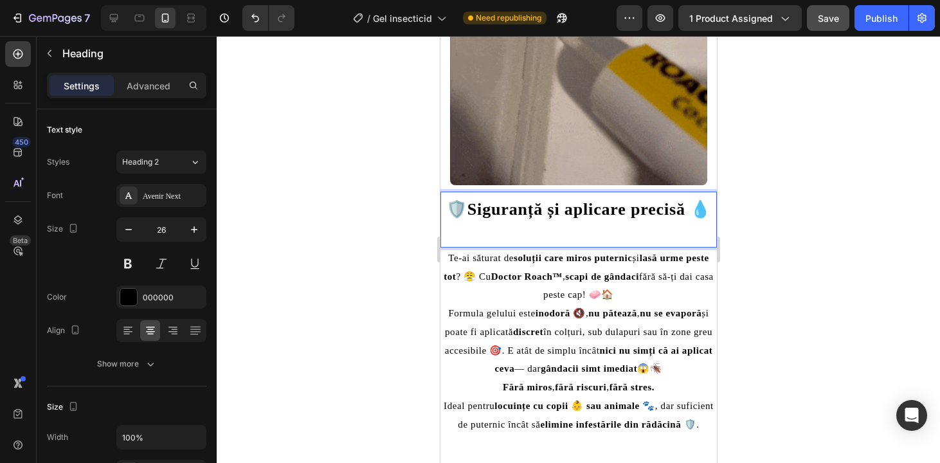
click at [609, 240] on p "Rich Text Editor. Editing area: main" at bounding box center [578, 230] width 274 height 20
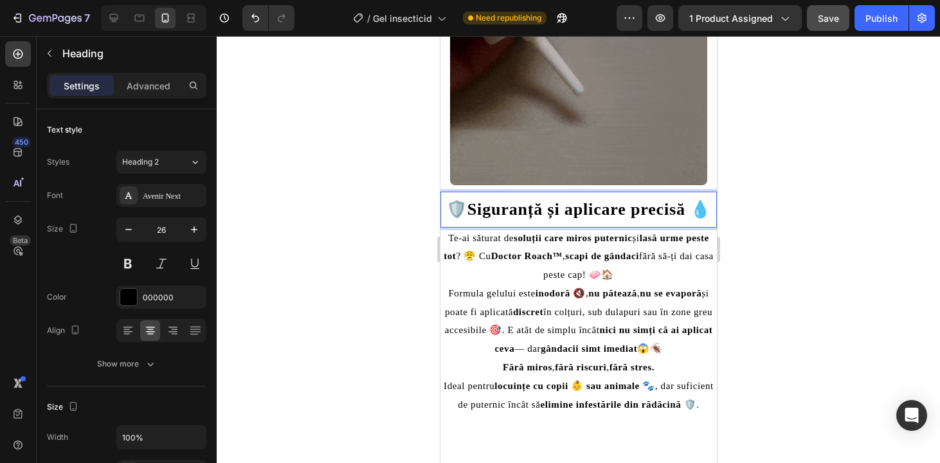
click at [640, 203] on strong "🛡️Siguranță și aplicare precisă 💧" at bounding box center [578, 209] width 265 height 19
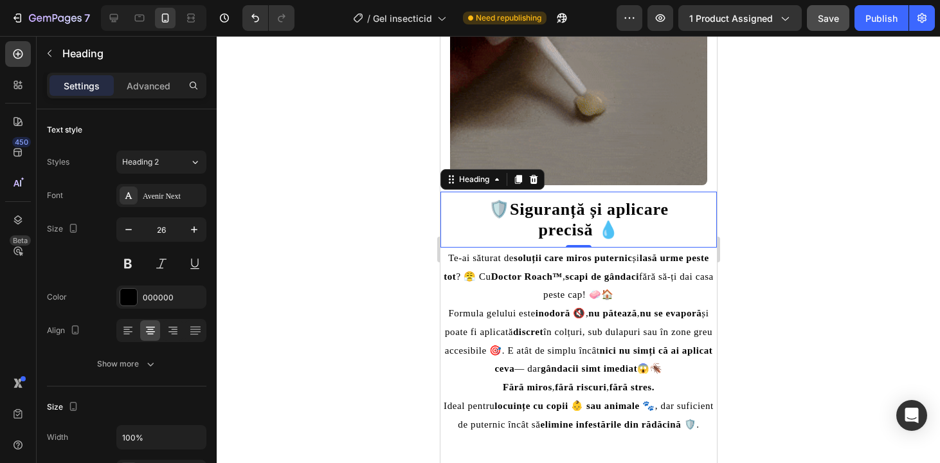
click at [783, 299] on div at bounding box center [579, 249] width 724 height 427
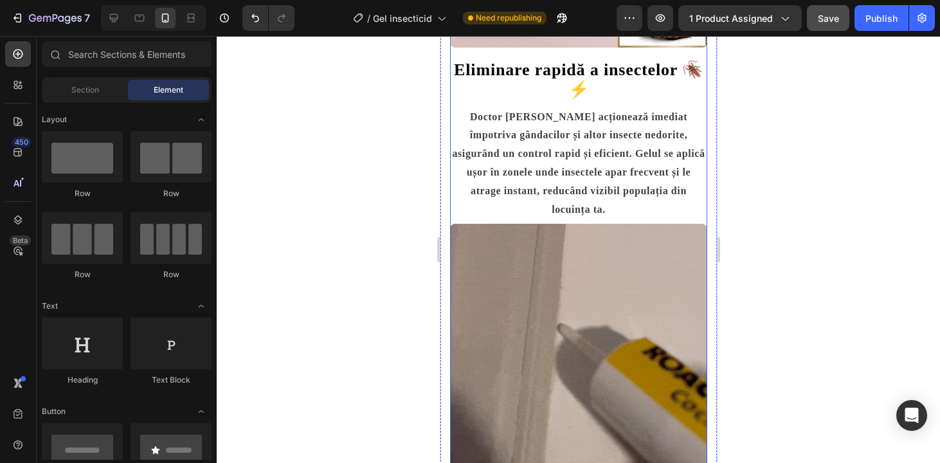
scroll to position [923, 0]
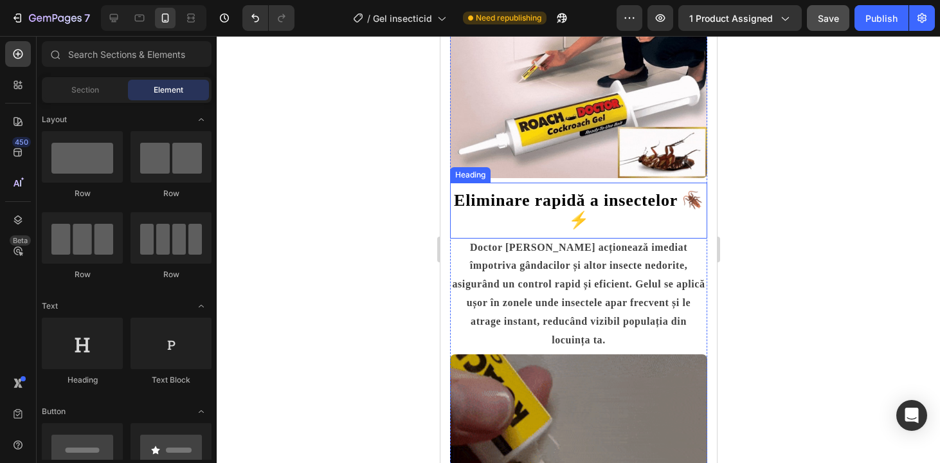
click at [613, 199] on strong "Eliminare rapidă a insectelor 🪳⚡" at bounding box center [578, 210] width 250 height 39
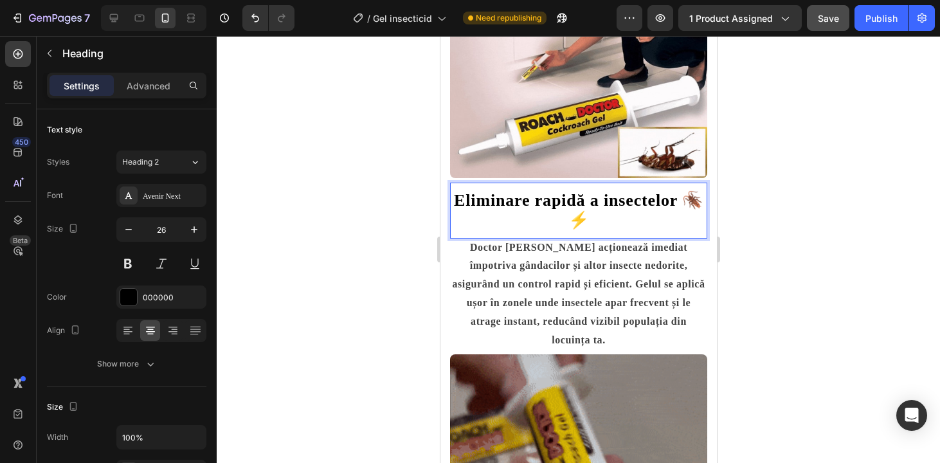
click at [615, 199] on strong "Eliminare rapidă a insectelor 🪳⚡" at bounding box center [578, 210] width 250 height 39
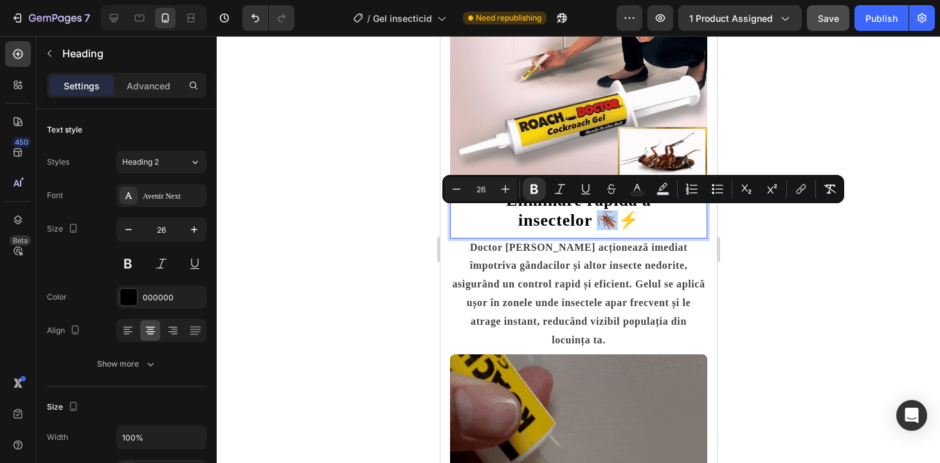
drag, startPoint x: 614, startPoint y: 218, endPoint x: 620, endPoint y: 219, distance: 6.6
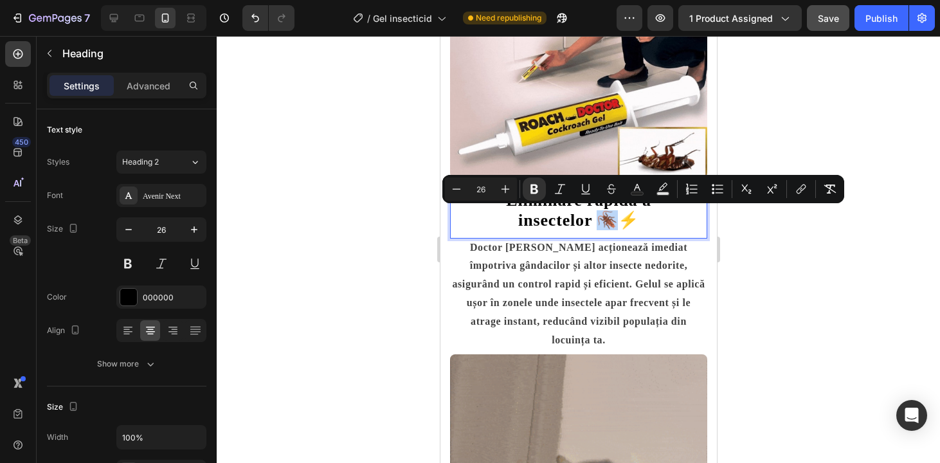
click at [620, 219] on strong "insectelor 🪳⚡" at bounding box center [578, 220] width 121 height 19
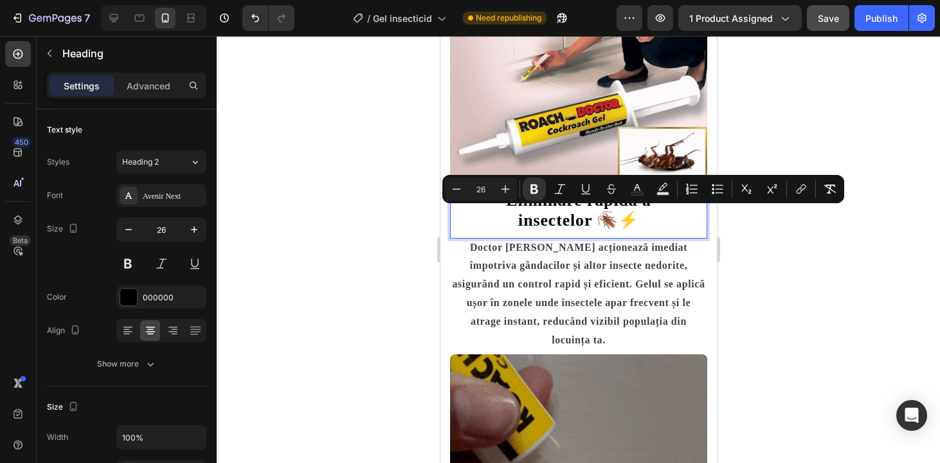
click at [635, 219] on strong "insectelor 🪳⚡" at bounding box center [578, 220] width 121 height 19
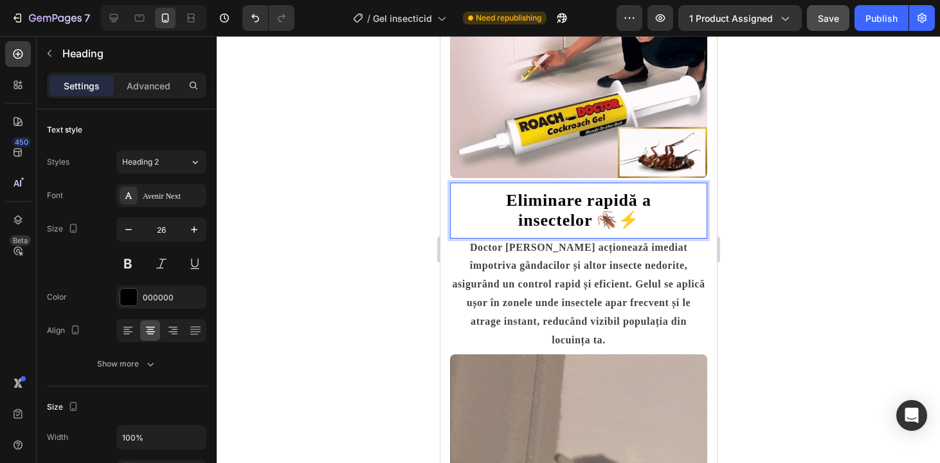
click at [635, 219] on strong "insectelor 🪳⚡" at bounding box center [578, 220] width 121 height 19
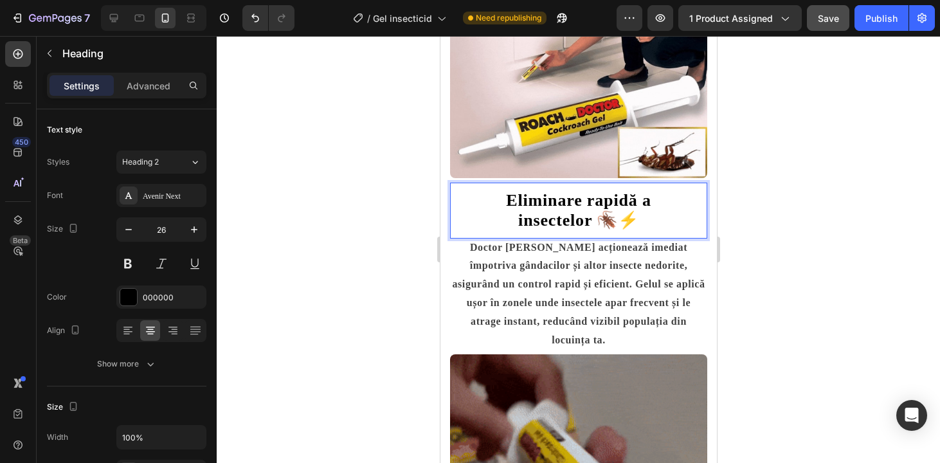
click at [635, 219] on strong "insectelor 🪳⚡" at bounding box center [578, 220] width 121 height 19
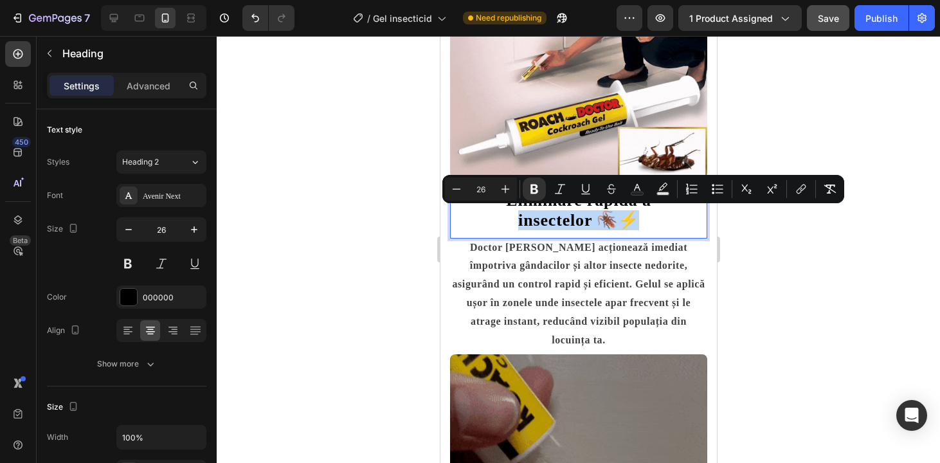
copy strong "insectelor 🪳⚡"
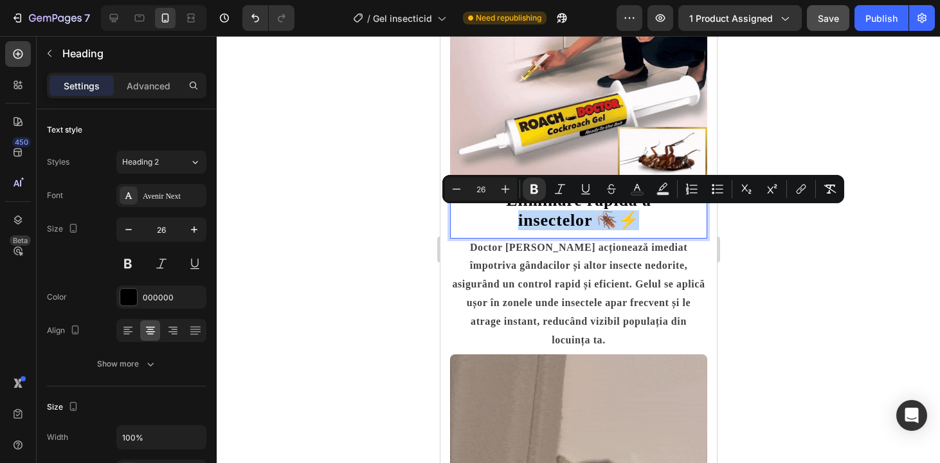
click at [635, 219] on strong "insectelor 🪳⚡" at bounding box center [578, 220] width 121 height 19
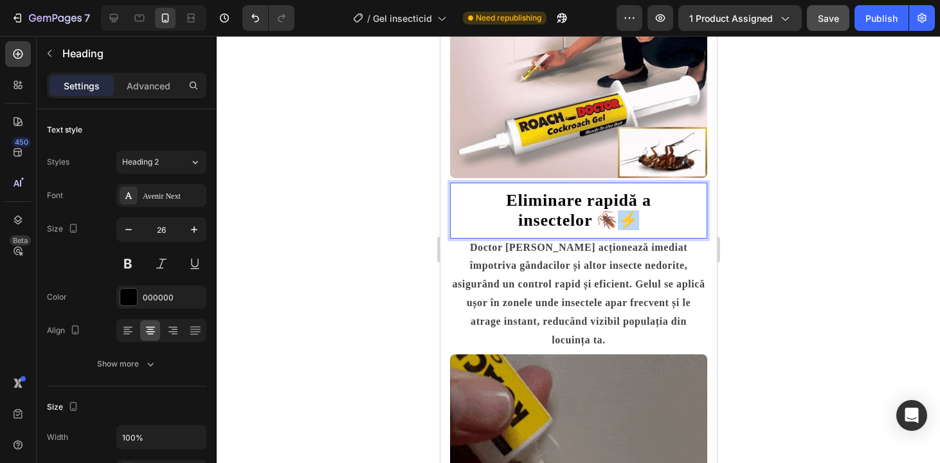
click at [630, 219] on strong "insectelor 🪳⚡" at bounding box center [578, 220] width 121 height 19
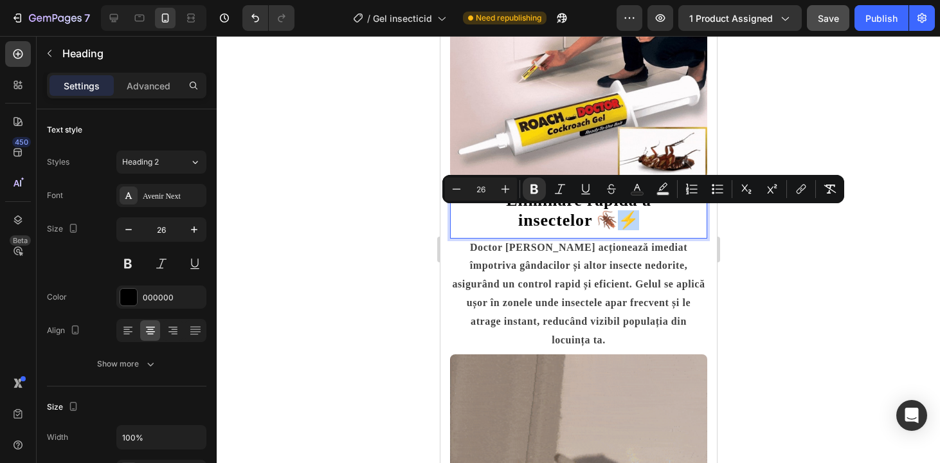
copy strong "insectelor 🪳⚡"
click at [475, 213] on p "Eliminare rapidă a insectelor 🪳⚡" at bounding box center [578, 210] width 255 height 40
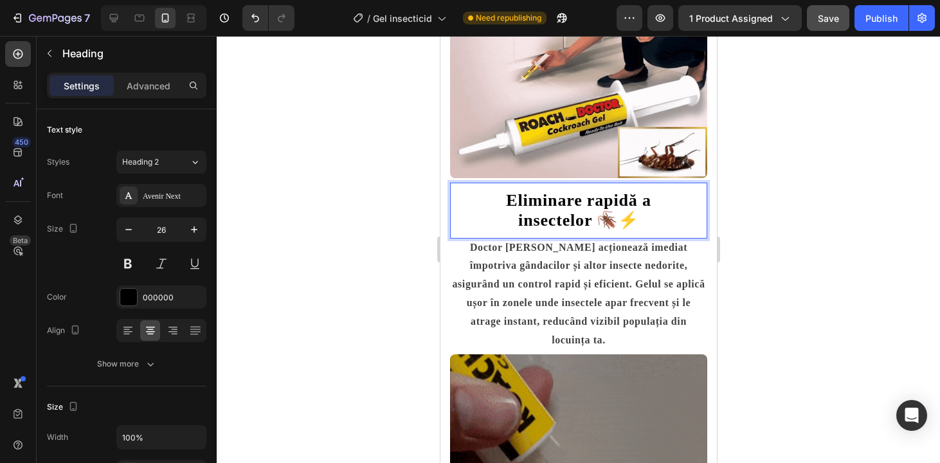
click at [487, 199] on p "Eliminare rapidă a insectelor 🪳⚡" at bounding box center [578, 210] width 255 height 40
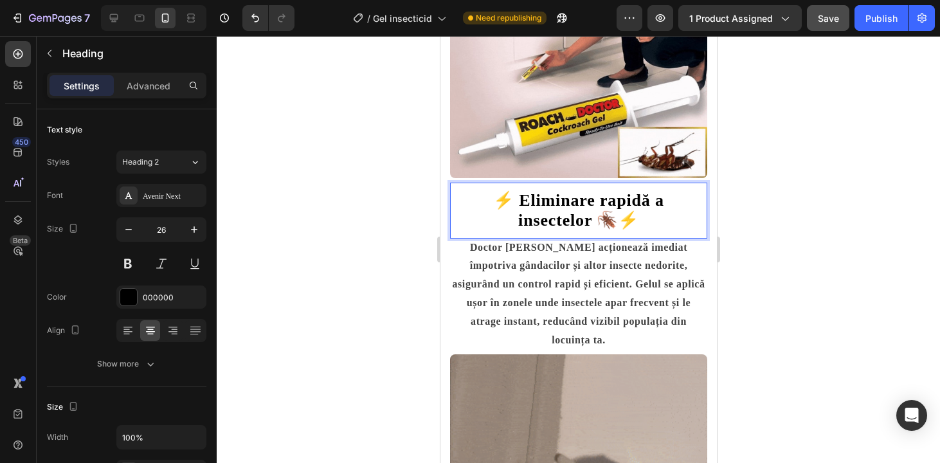
click at [633, 218] on strong "insectelor 🪳⚡" at bounding box center [578, 220] width 121 height 19
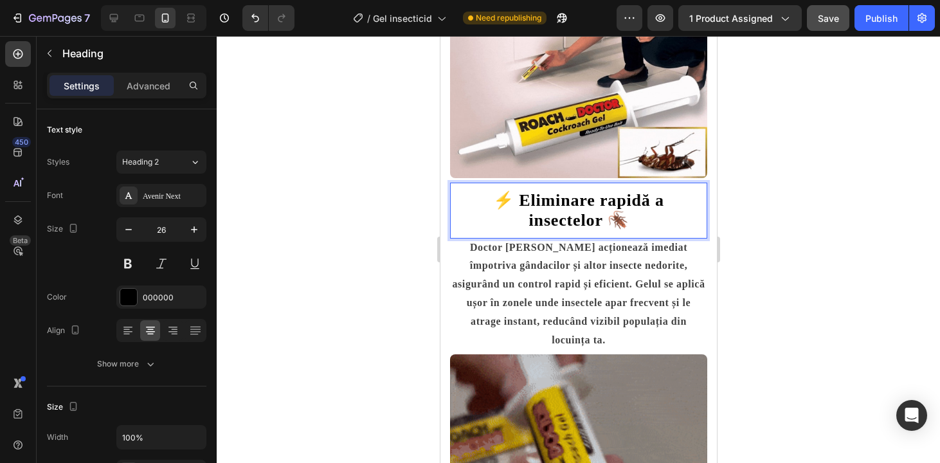
click at [451, 199] on p "⚡ Eliminare rapidă a insectelor 🪳" at bounding box center [578, 210] width 255 height 40
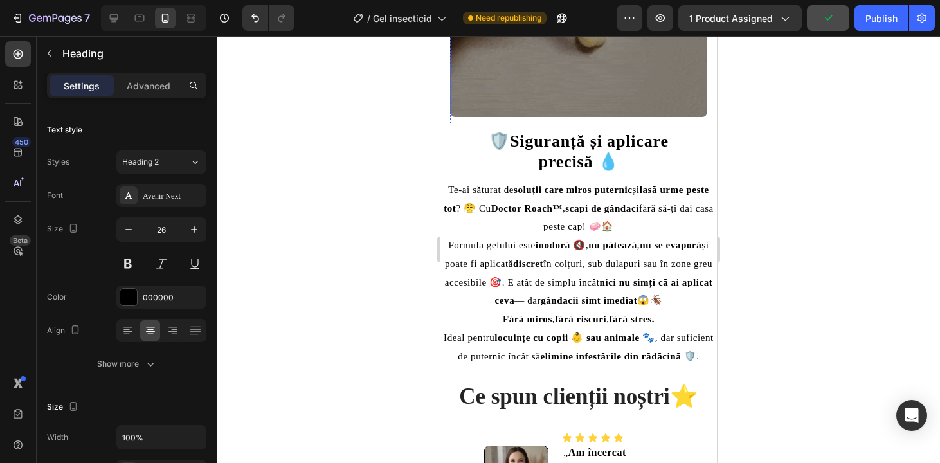
scroll to position [1474, 0]
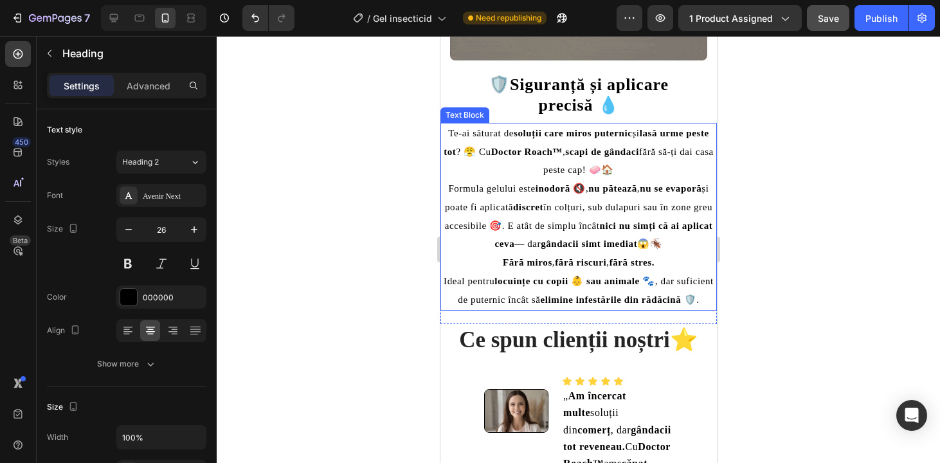
click at [576, 212] on span "Formula gelului este inodoră 🔇 , nu pătează , nu se evaporă și poate fi aplicat…" at bounding box center [578, 216] width 268 height 66
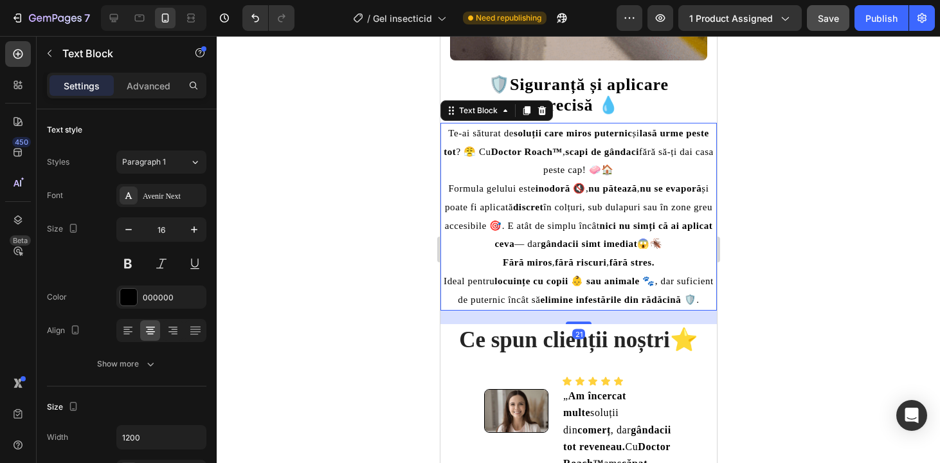
click at [576, 212] on span "Formula gelului este inodoră 🔇 , nu pătează , nu se evaporă și poate fi aplicat…" at bounding box center [578, 216] width 268 height 66
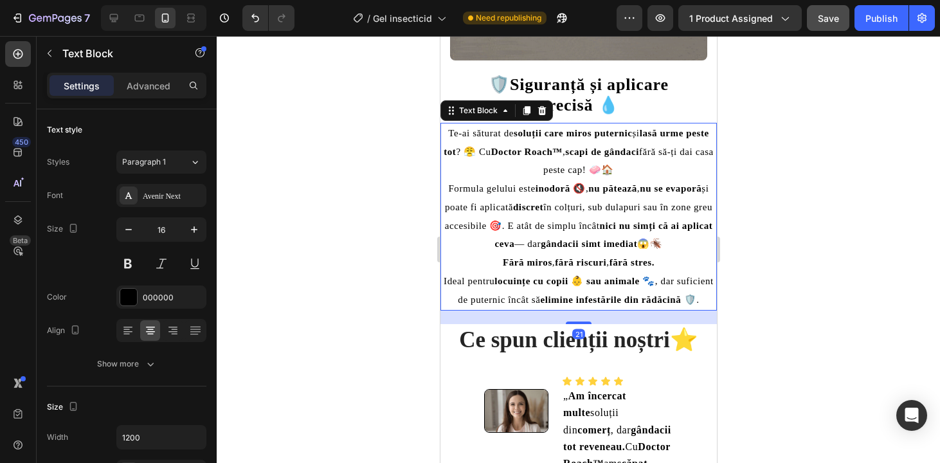
click at [576, 212] on span "Formula gelului este inodoră 🔇 , nu pătează , nu se evaporă și poate fi aplicat…" at bounding box center [578, 216] width 268 height 66
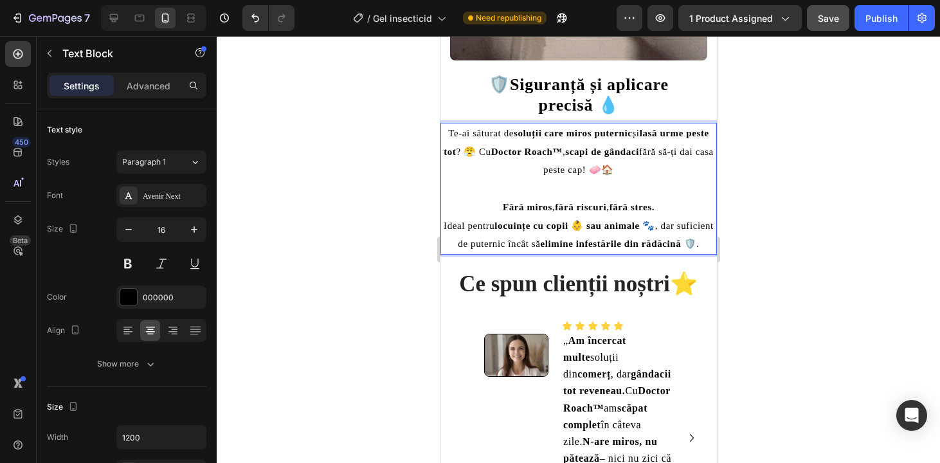
click at [574, 173] on span "Te-ai săturat de soluții care miros puternic și lasă urme peste tot ? 😤 Cu Doct…" at bounding box center [578, 152] width 270 height 48
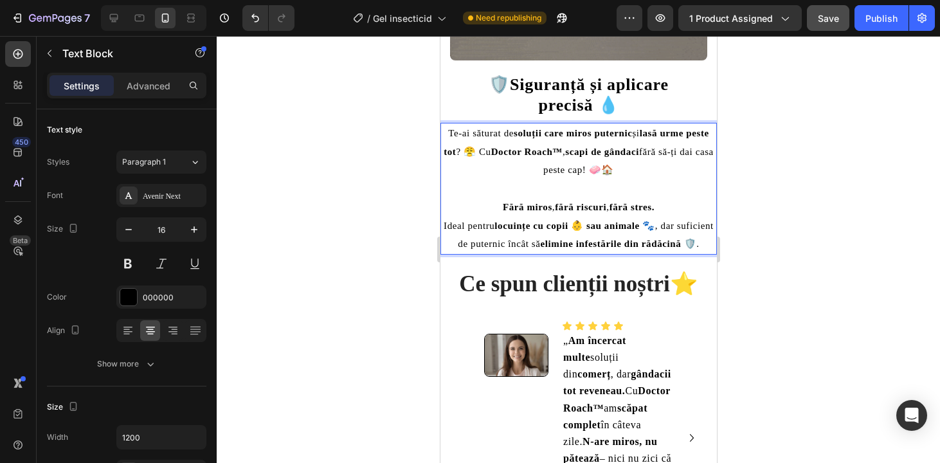
click at [574, 173] on span "Te-ai săturat de soluții care miros puternic și lasă urme peste tot ? 😤 Cu Doct…" at bounding box center [578, 152] width 270 height 48
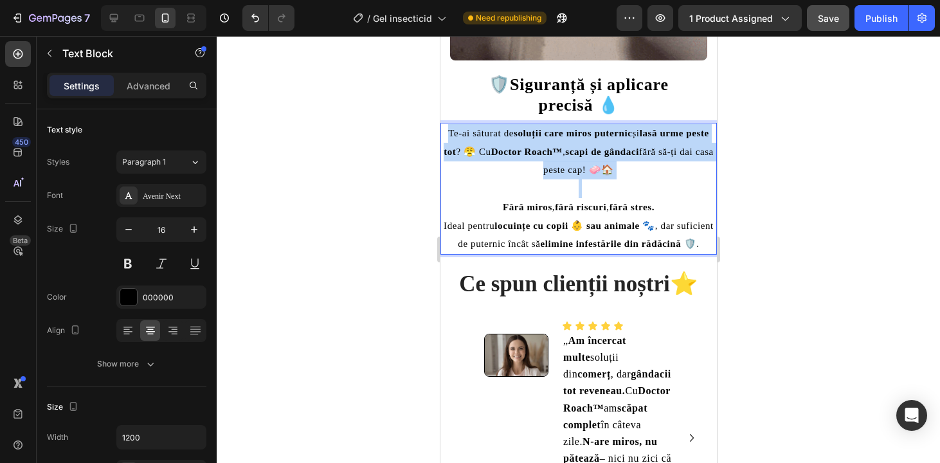
click at [574, 173] on span "Te-ai săturat de soluții care miros puternic și lasă urme peste tot ? 😤 Cu Doct…" at bounding box center [578, 152] width 270 height 48
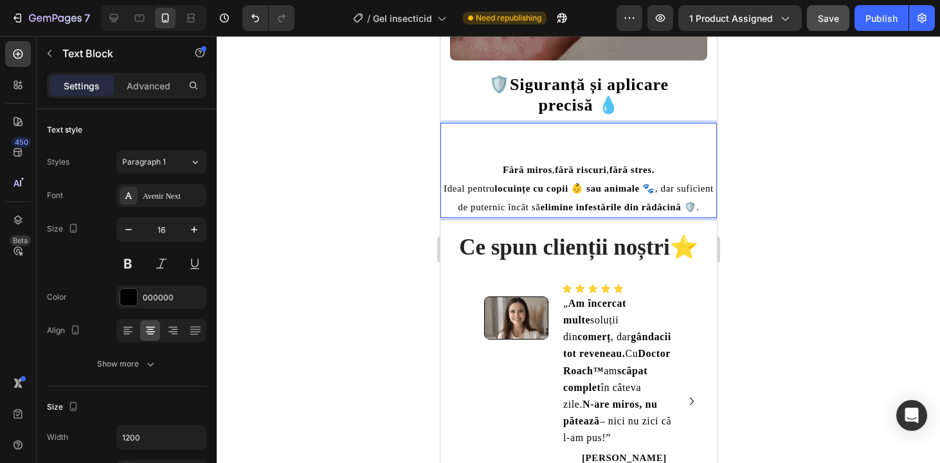
click at [572, 187] on strong "locuințe cu copii 👶 sau animale 🐾" at bounding box center [574, 188] width 160 height 10
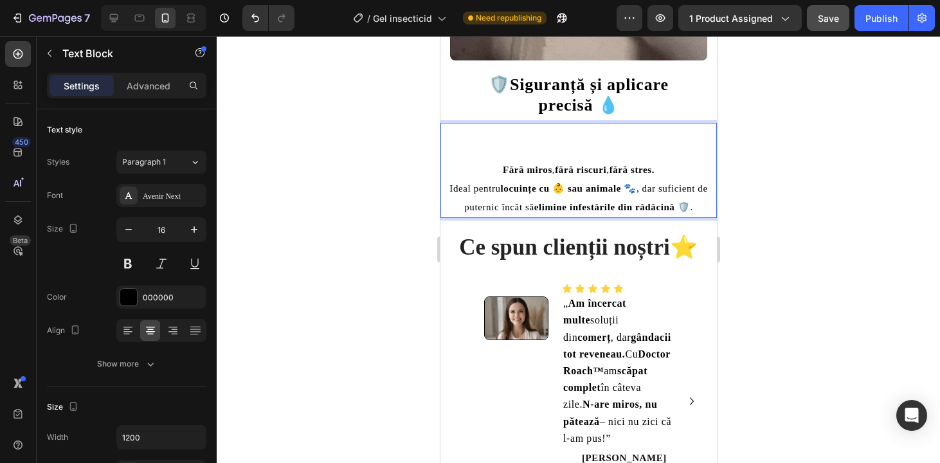
click at [572, 187] on strong "locuințe cu 👶 sau animale 🐾" at bounding box center [568, 188] width 136 height 10
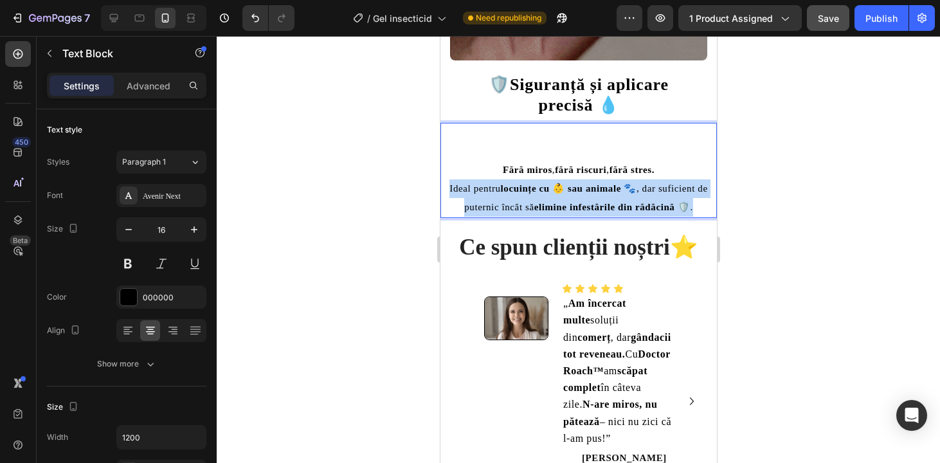
click at [572, 187] on strong "locuințe cu 👶 sau animale 🐾" at bounding box center [568, 188] width 136 height 10
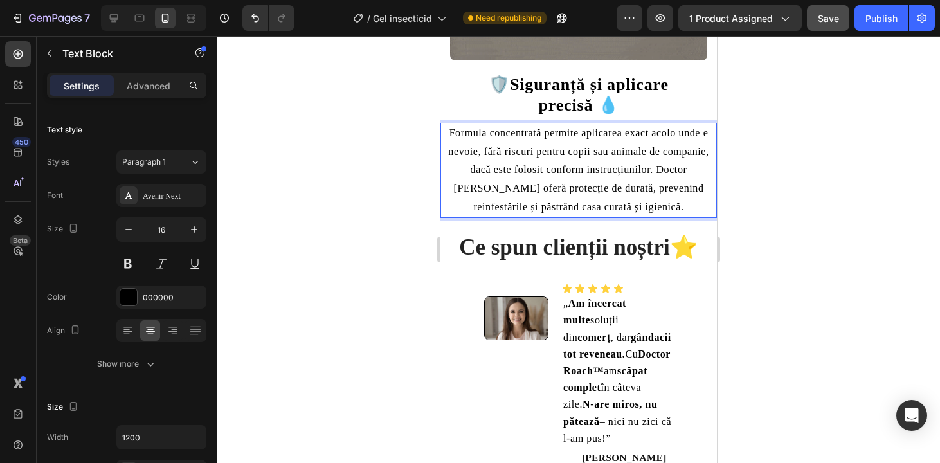
click at [585, 207] on p "Formula concentrată permite aplicarea exact acolo unde e nevoie, fără riscuri p…" at bounding box center [578, 170] width 274 height 93
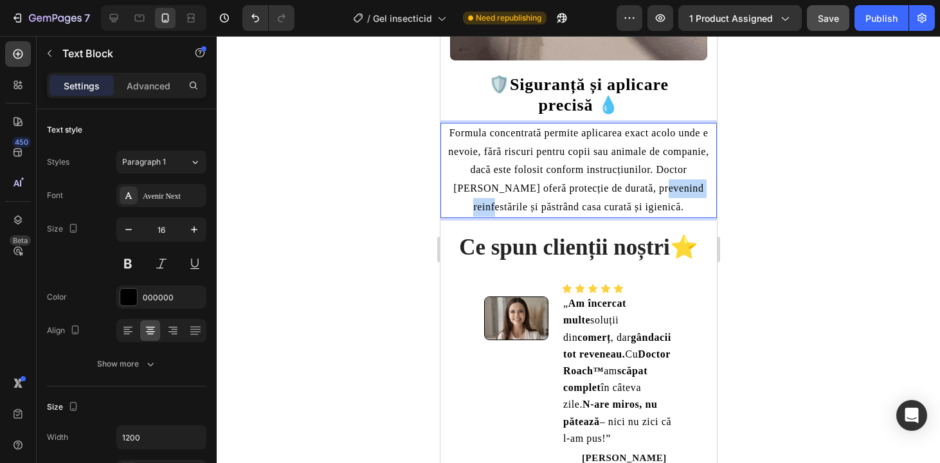
click at [585, 207] on p "Formula concentrată permite aplicarea exact acolo unde e nevoie, fără riscuri p…" at bounding box center [578, 170] width 274 height 93
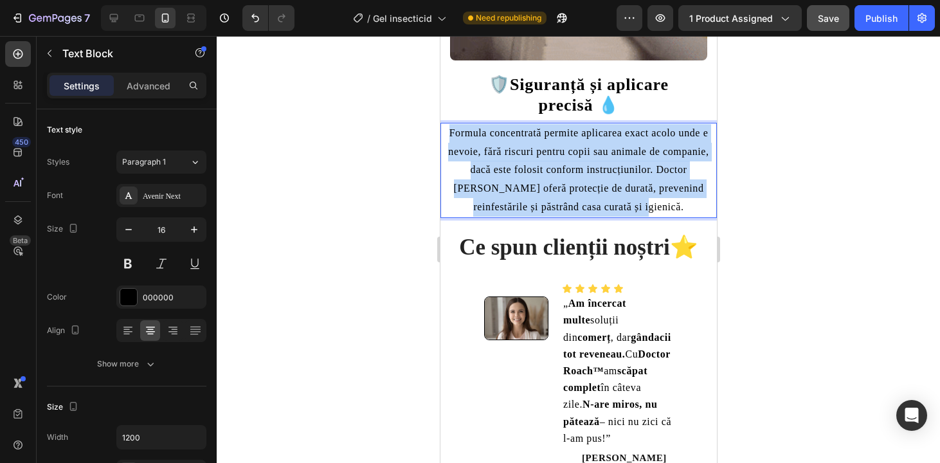
click at [585, 207] on p "Formula concentrată permite aplicarea exact acolo unde e nevoie, fără riscuri p…" at bounding box center [578, 170] width 274 height 93
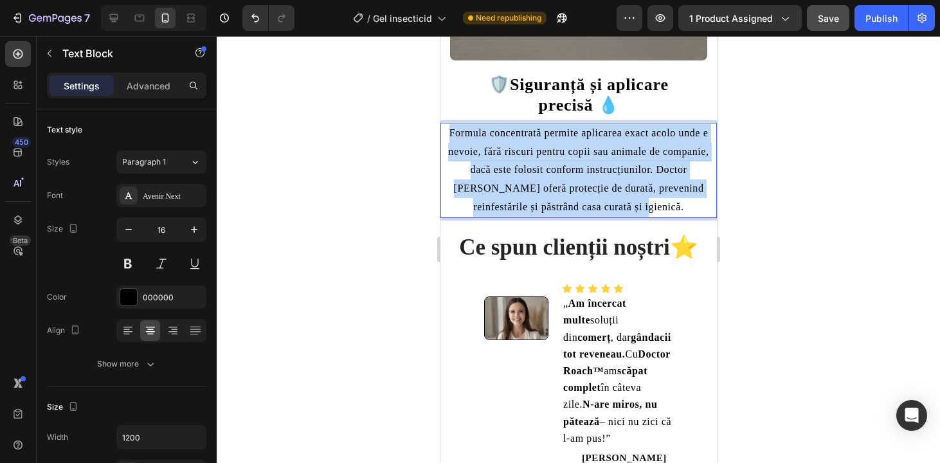
click at [585, 207] on p "Formula concentrată permite aplicarea exact acolo unde e nevoie, fără riscuri p…" at bounding box center [578, 170] width 274 height 93
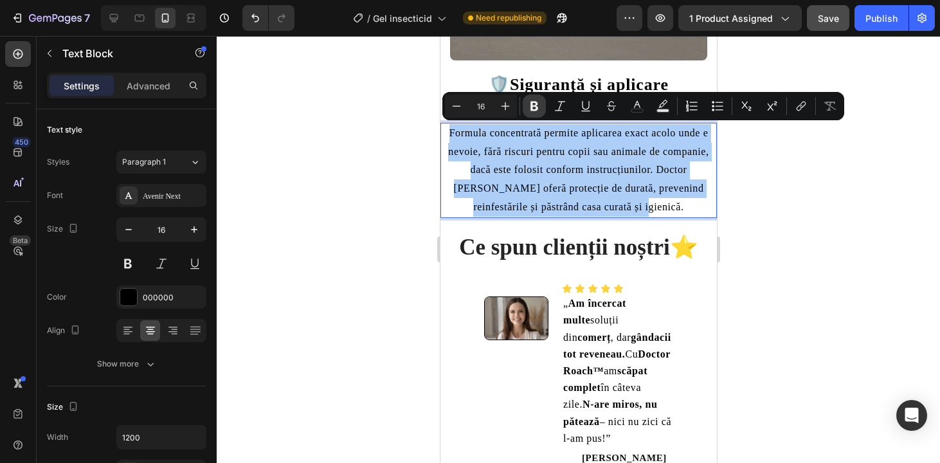
click at [533, 104] on icon "Editor contextual toolbar" at bounding box center [534, 106] width 13 height 13
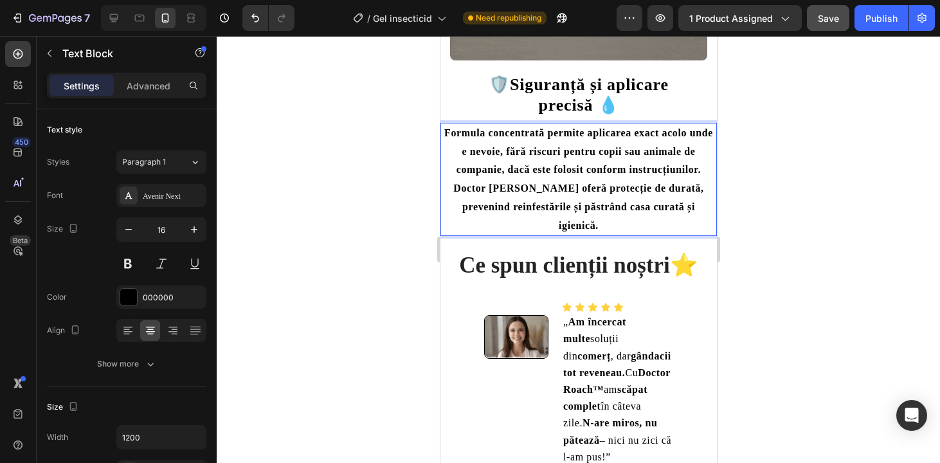
click at [805, 187] on div at bounding box center [579, 249] width 724 height 427
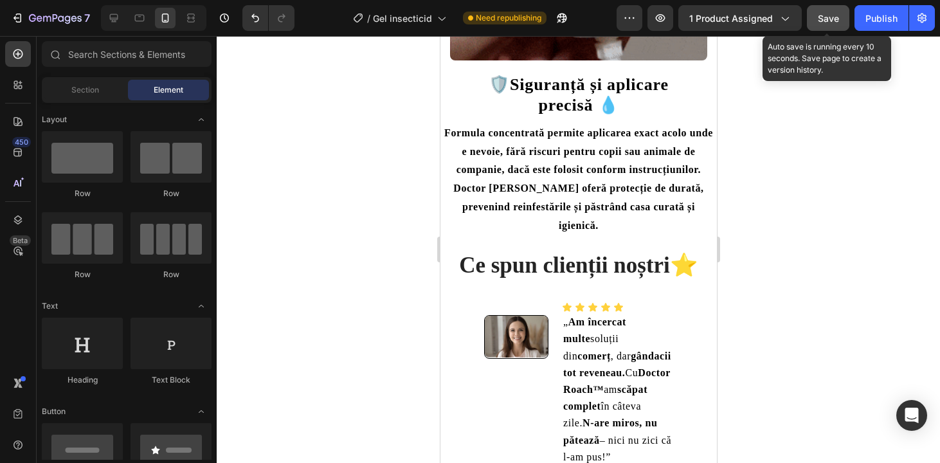
click at [835, 14] on span "Save" at bounding box center [828, 18] width 21 height 11
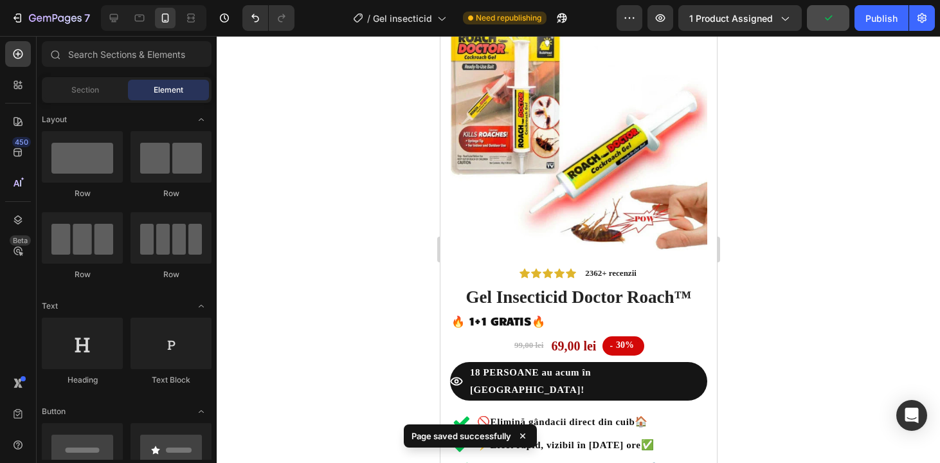
scroll to position [0, 0]
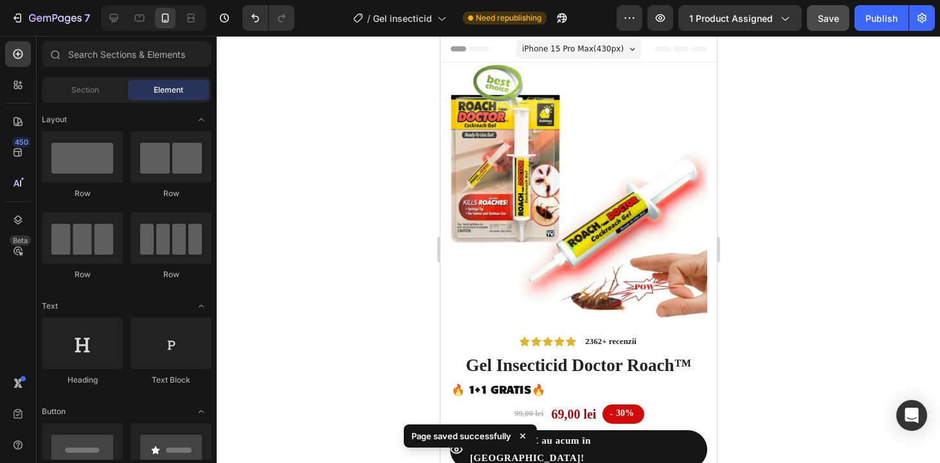
click at [885, 41] on div at bounding box center [579, 249] width 724 height 427
click at [884, 10] on button "Publish" at bounding box center [882, 18] width 54 height 26
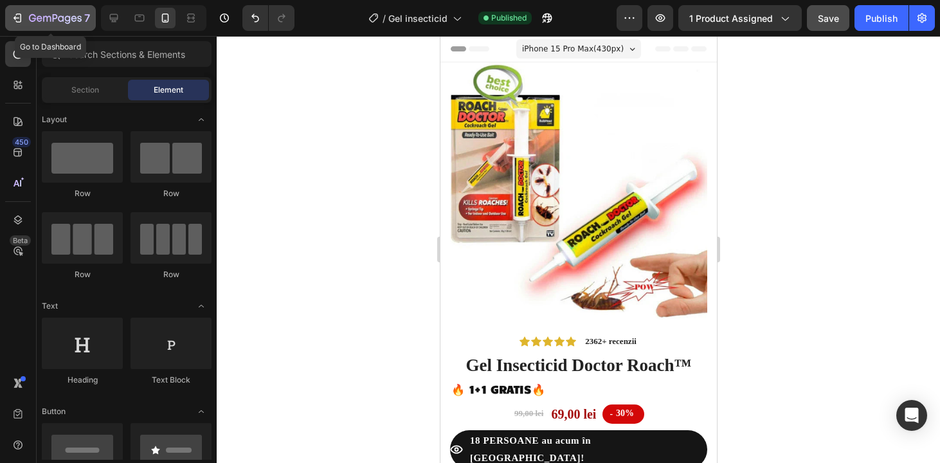
click at [28, 13] on div "7" at bounding box center [50, 17] width 79 height 15
